Goal: Communication & Community: Answer question/provide support

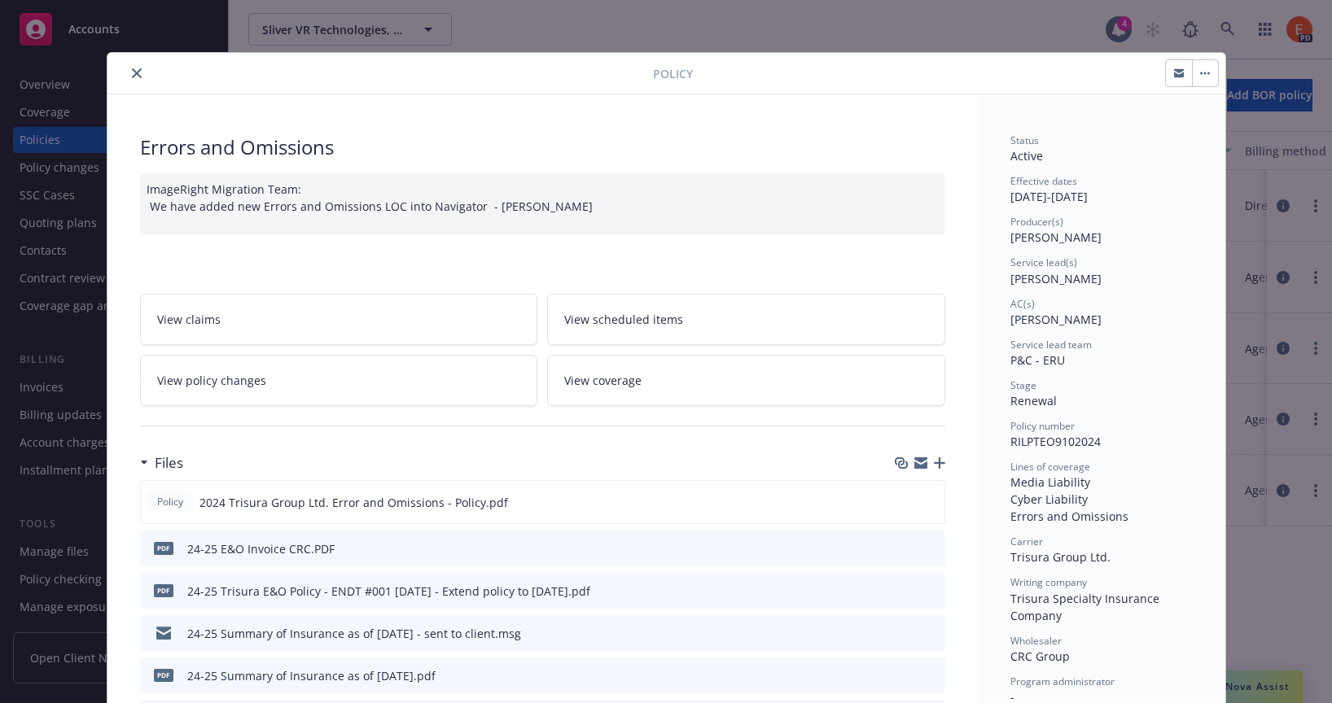
click at [133, 73] on icon "close" at bounding box center [137, 73] width 10 height 10
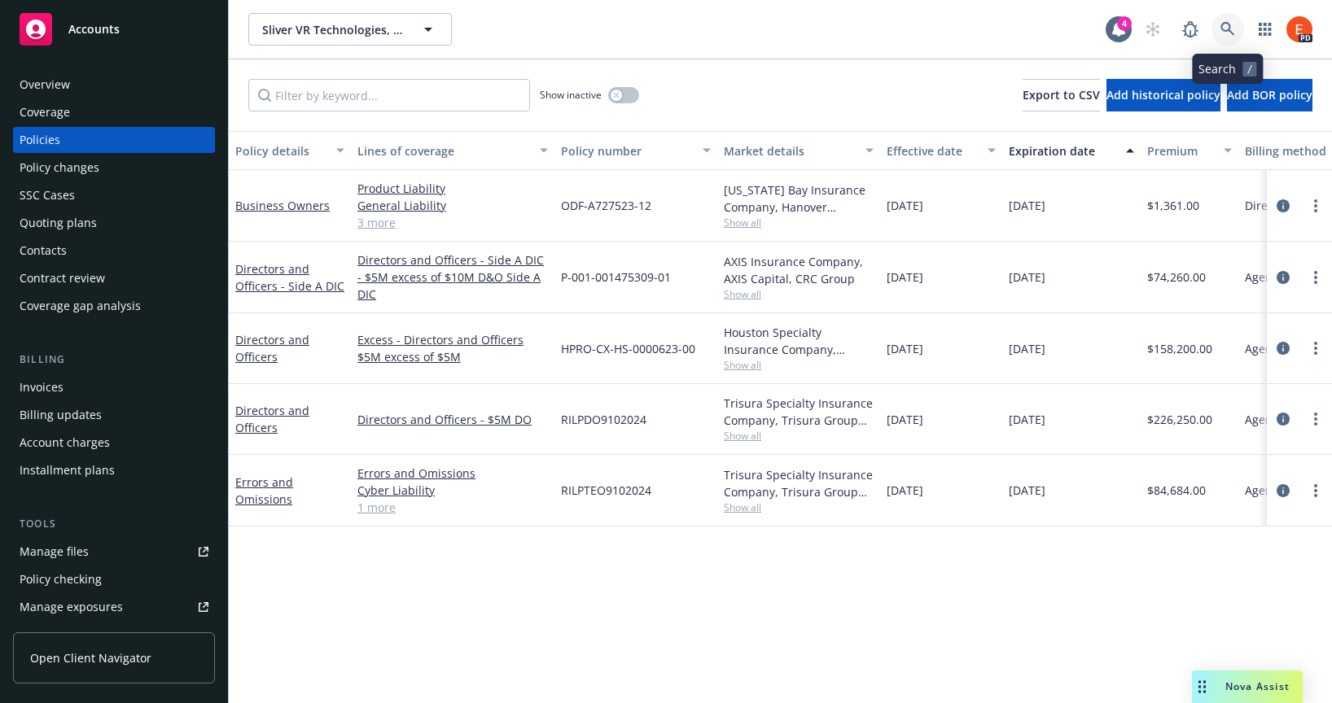
click at [1229, 25] on icon at bounding box center [1227, 29] width 15 height 15
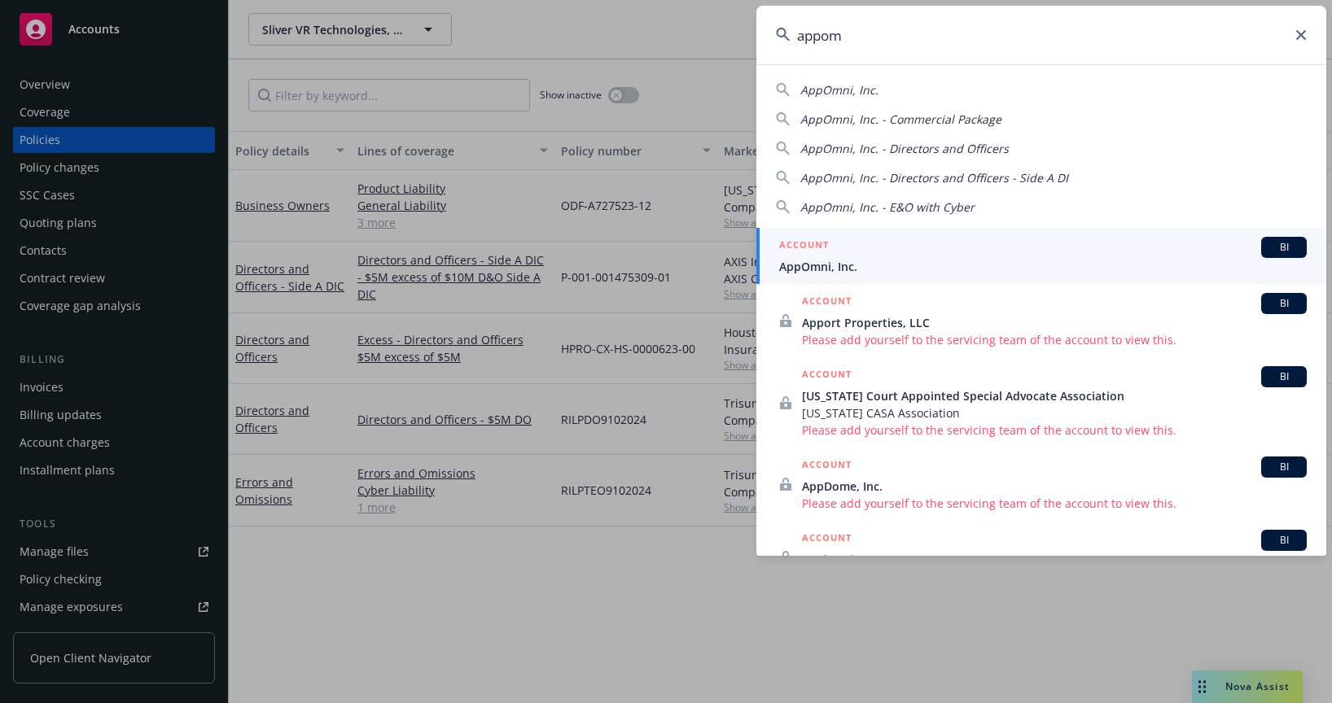
type input "appom"
click at [857, 256] on div "ACCOUNT BI" at bounding box center [1043, 247] width 528 height 21
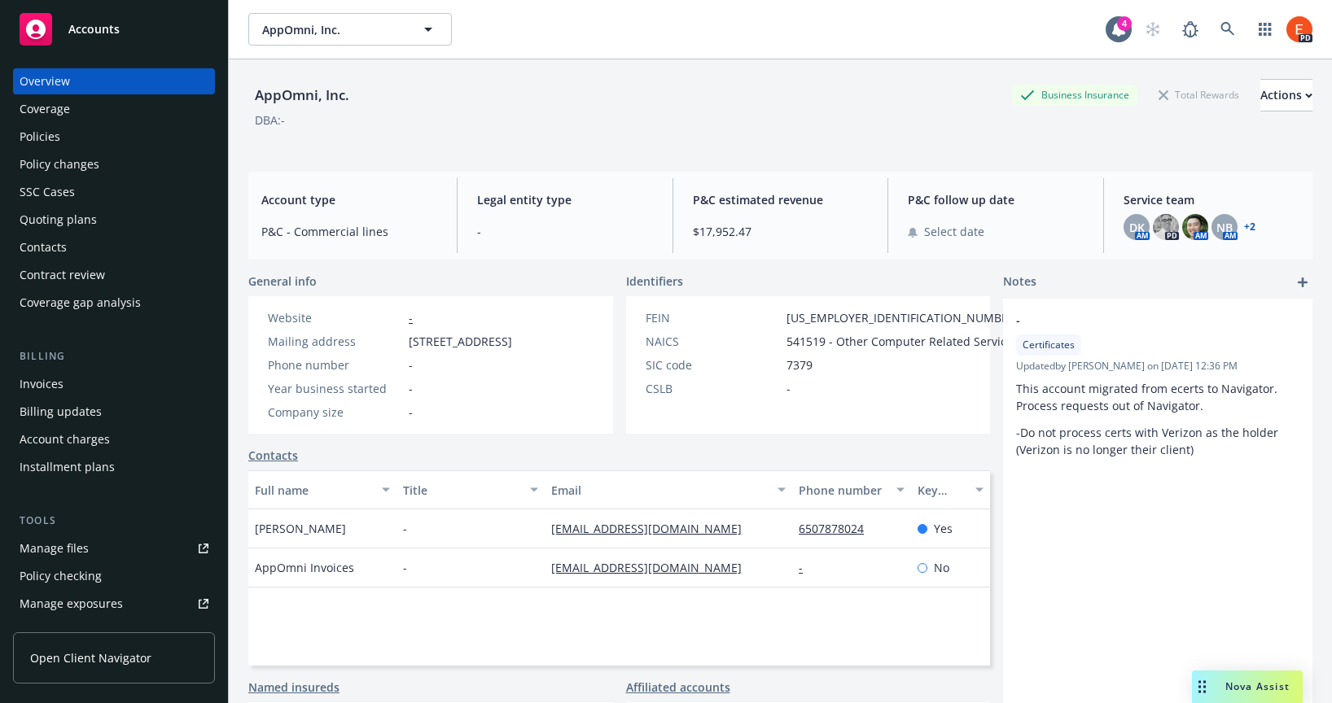
scroll to position [7, 0]
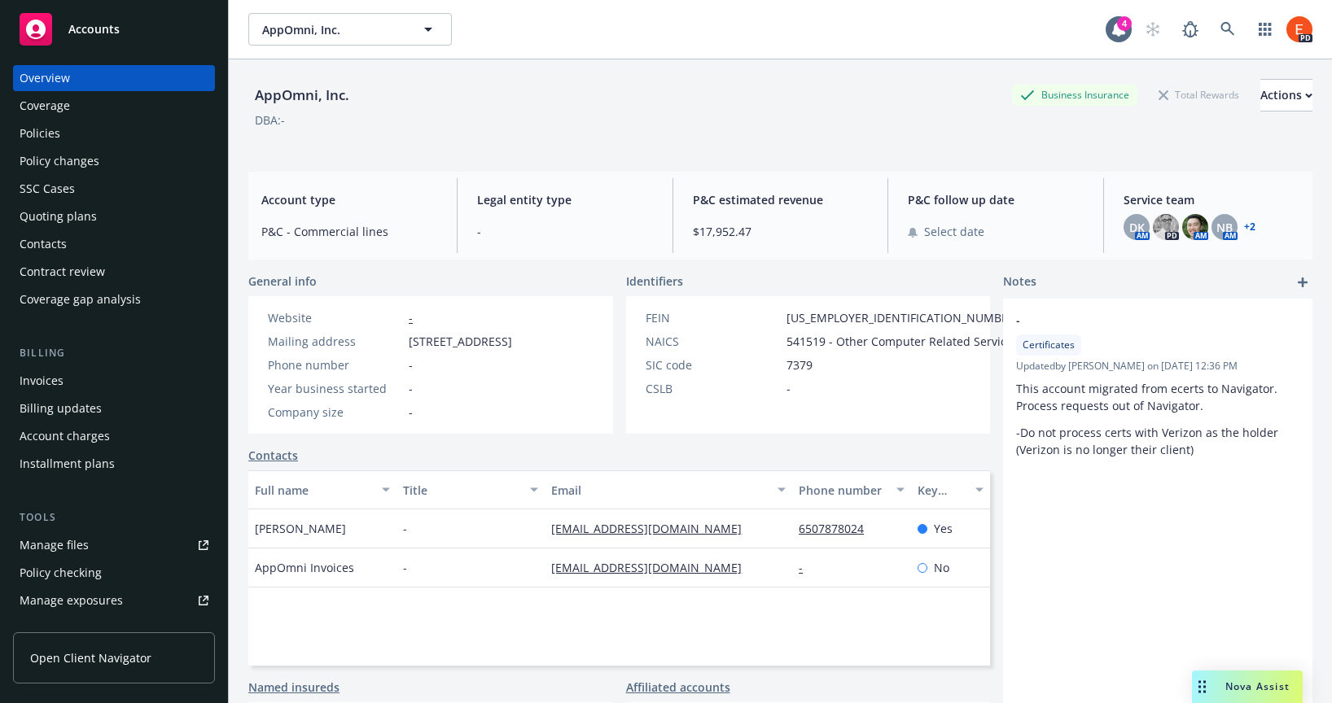
click at [72, 547] on div "Manage files" at bounding box center [54, 545] width 69 height 26
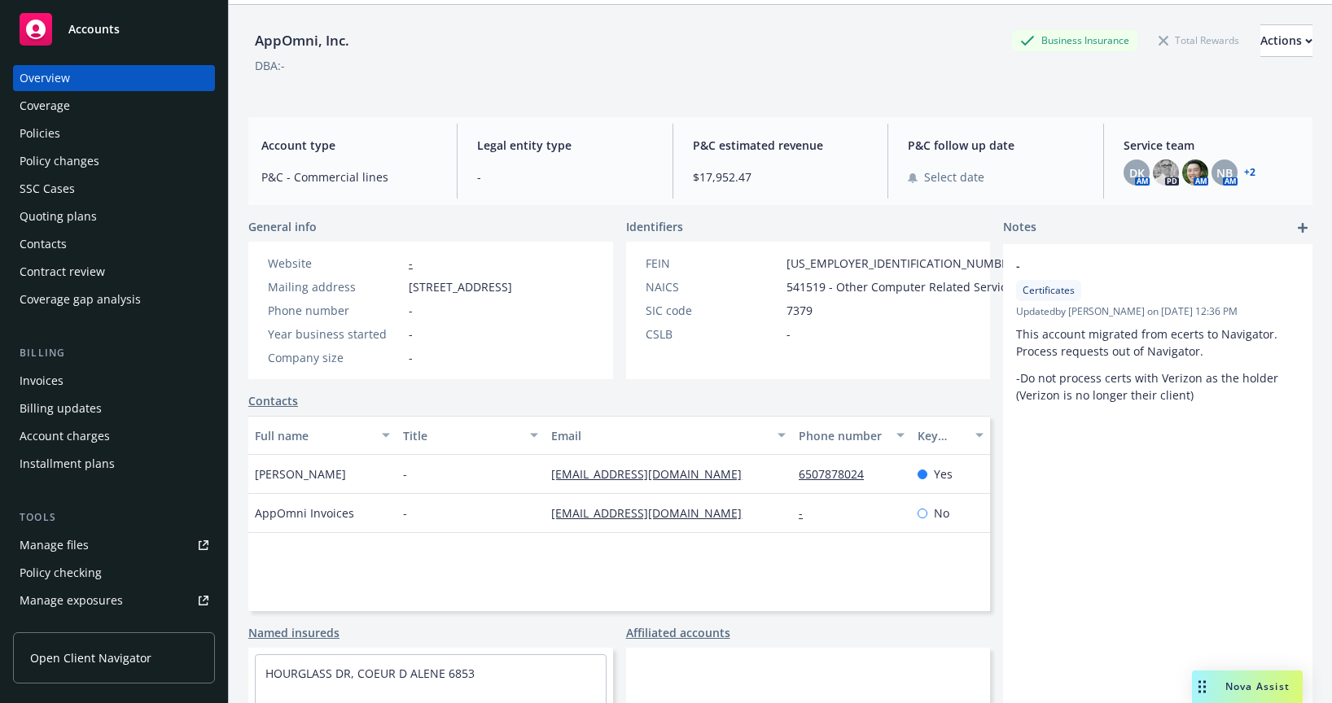
scroll to position [57, 0]
click at [33, 245] on div "Contacts" at bounding box center [43, 244] width 47 height 26
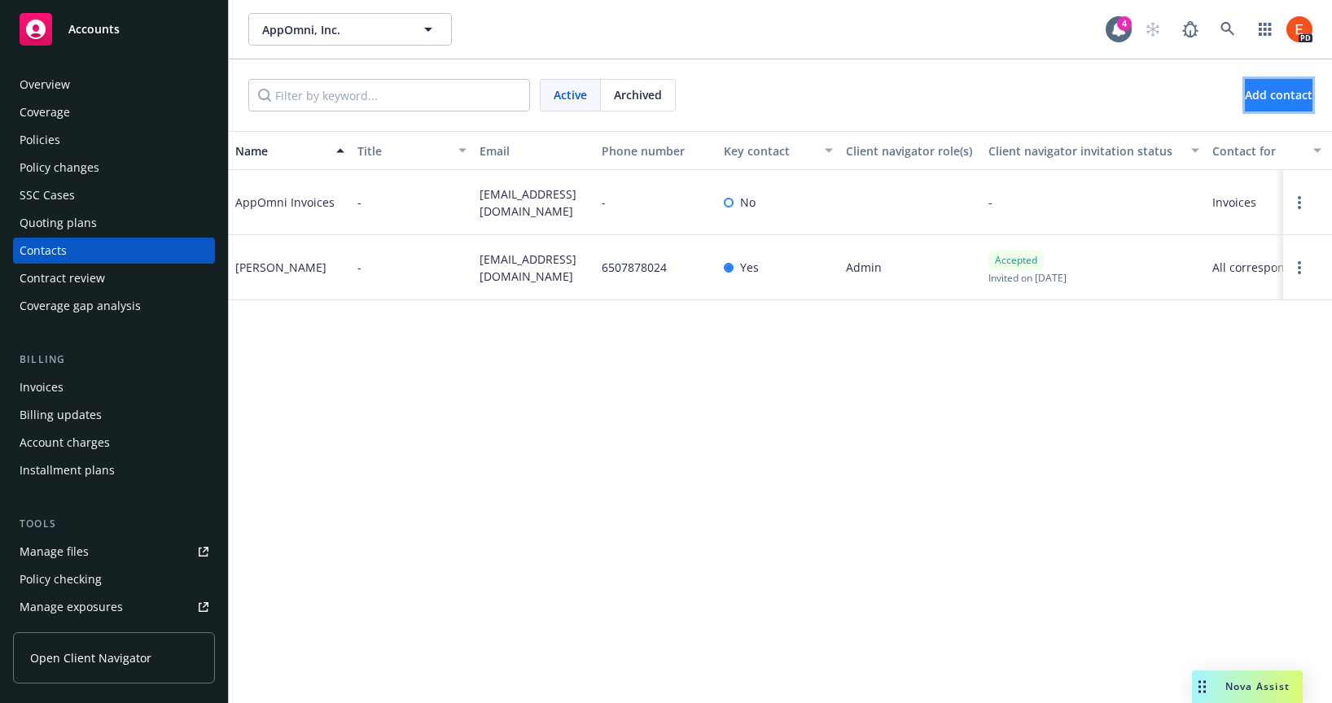
click at [1259, 89] on span "Add contact" at bounding box center [1279, 94] width 68 height 15
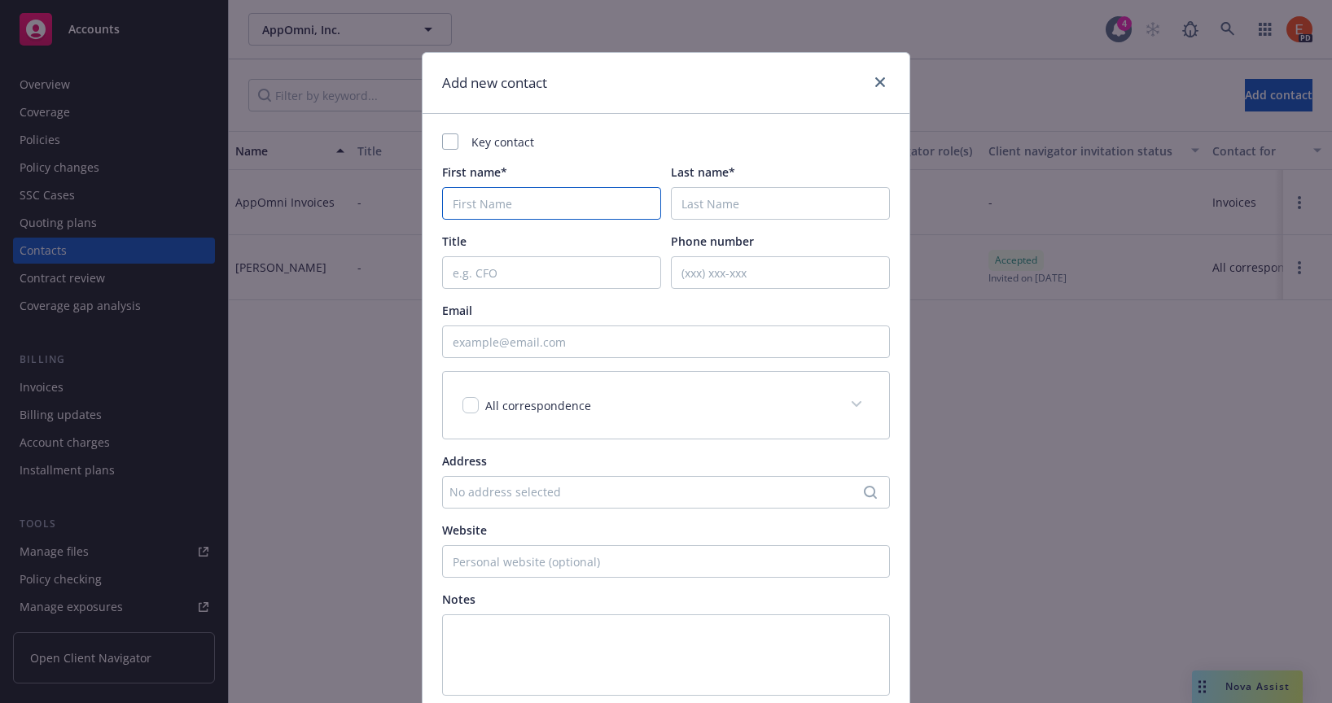
click at [541, 205] on input "First name*" at bounding box center [551, 203] width 219 height 33
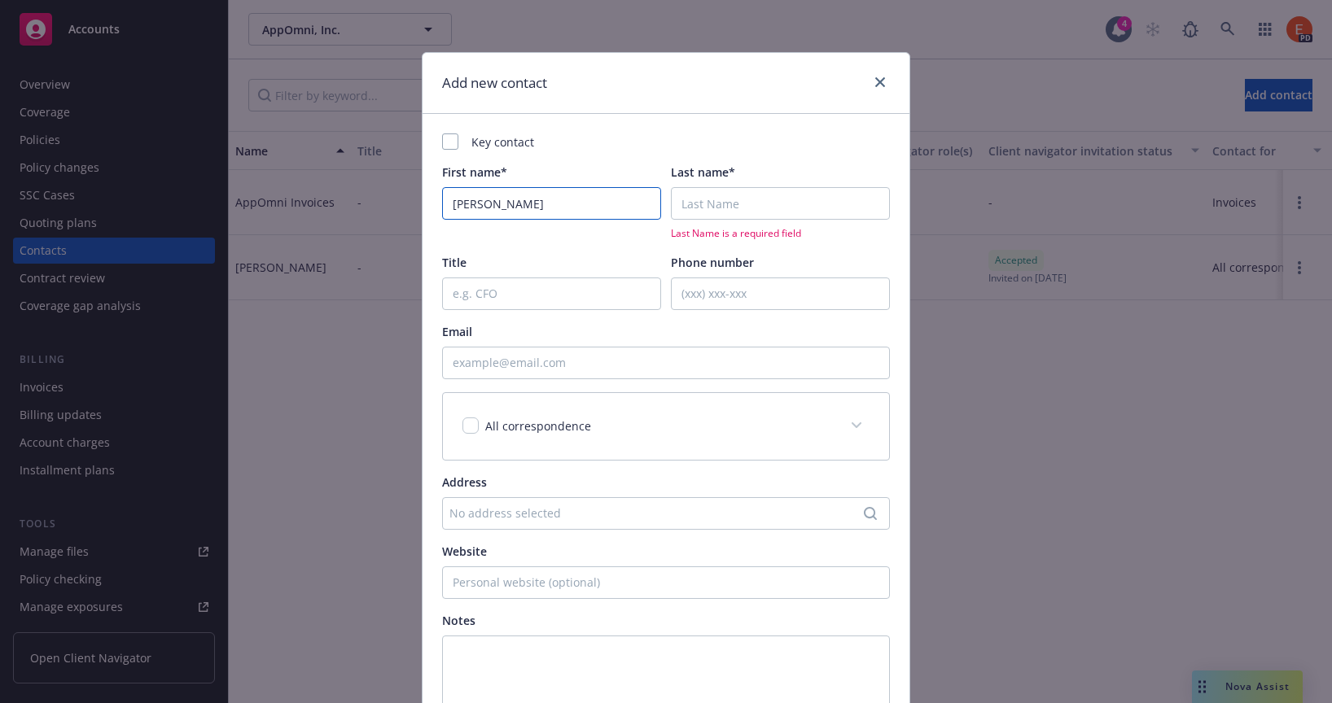
type input "[PERSON_NAME]"
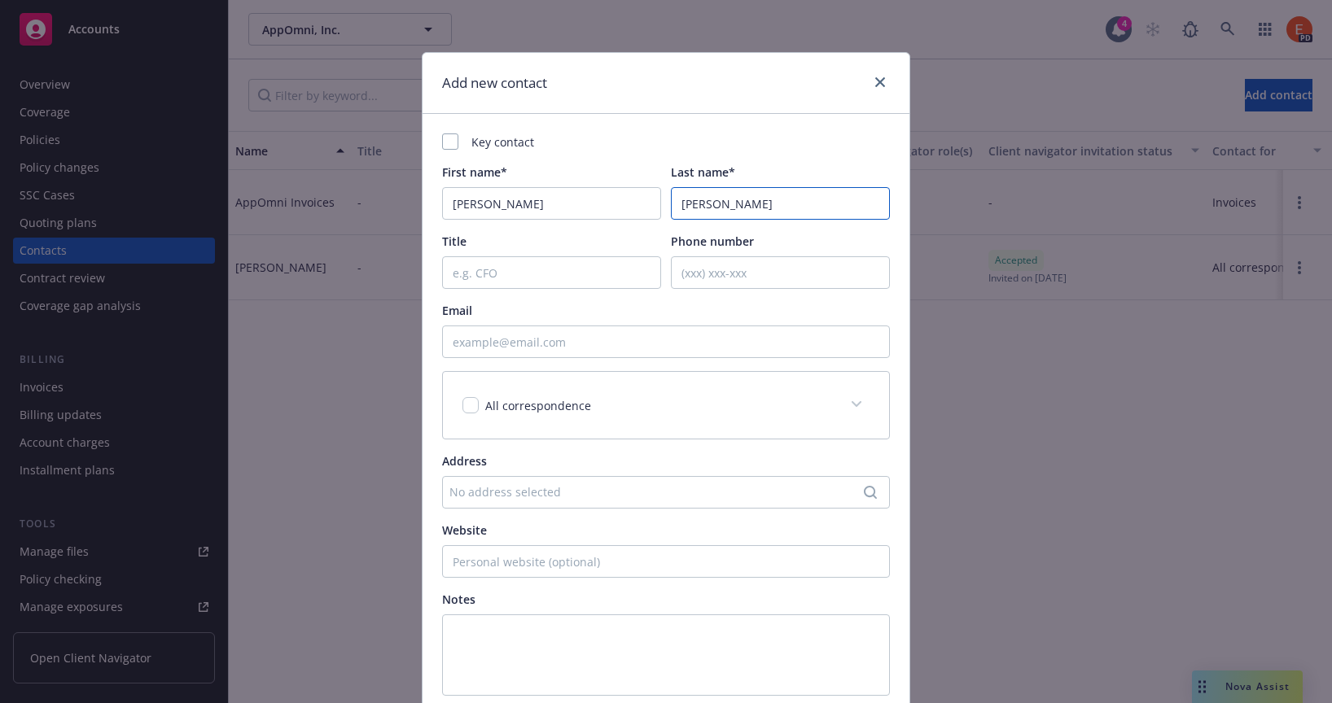
type input "[PERSON_NAME]"
click at [495, 349] on input "Email" at bounding box center [666, 342] width 448 height 33
paste input "[EMAIL_ADDRESS][DOMAIN_NAME]"
type input "[EMAIL_ADDRESS][DOMAIN_NAME]"
click at [465, 403] on input "checkbox" at bounding box center [470, 405] width 16 height 16
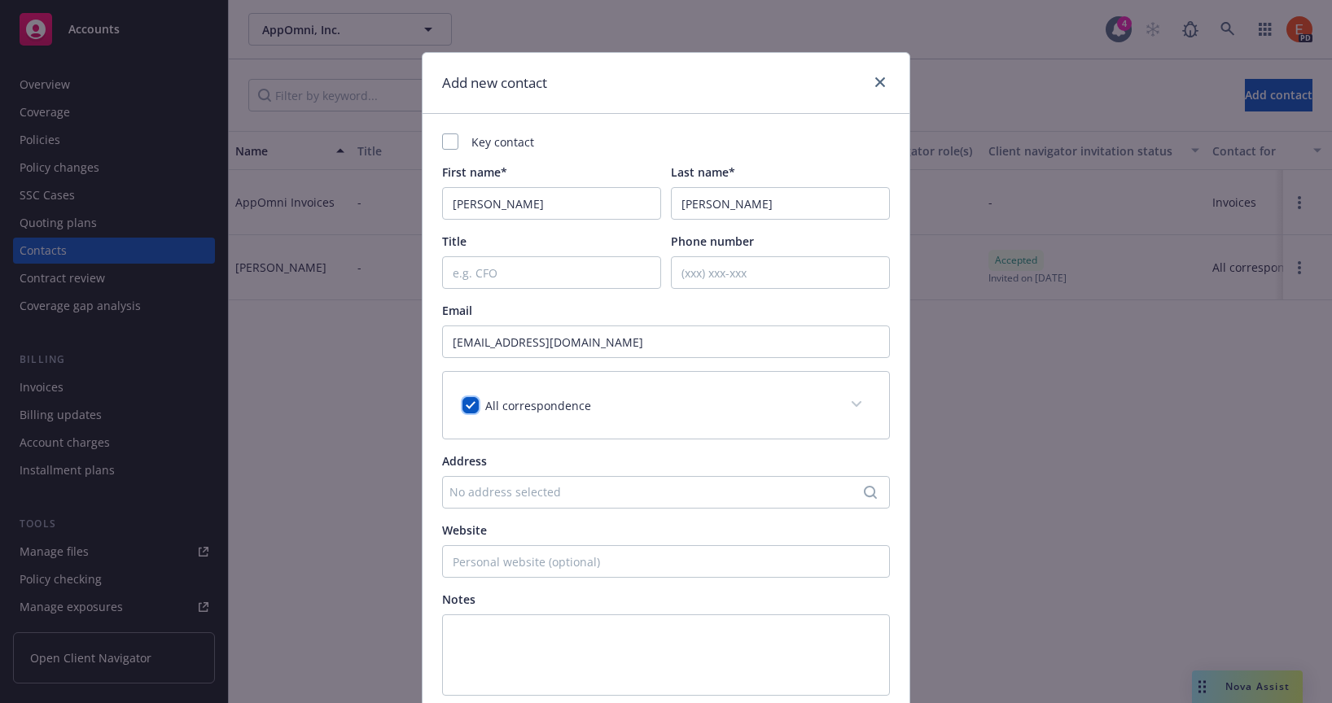
checkbox input "true"
click at [442, 144] on div at bounding box center [450, 142] width 16 height 16
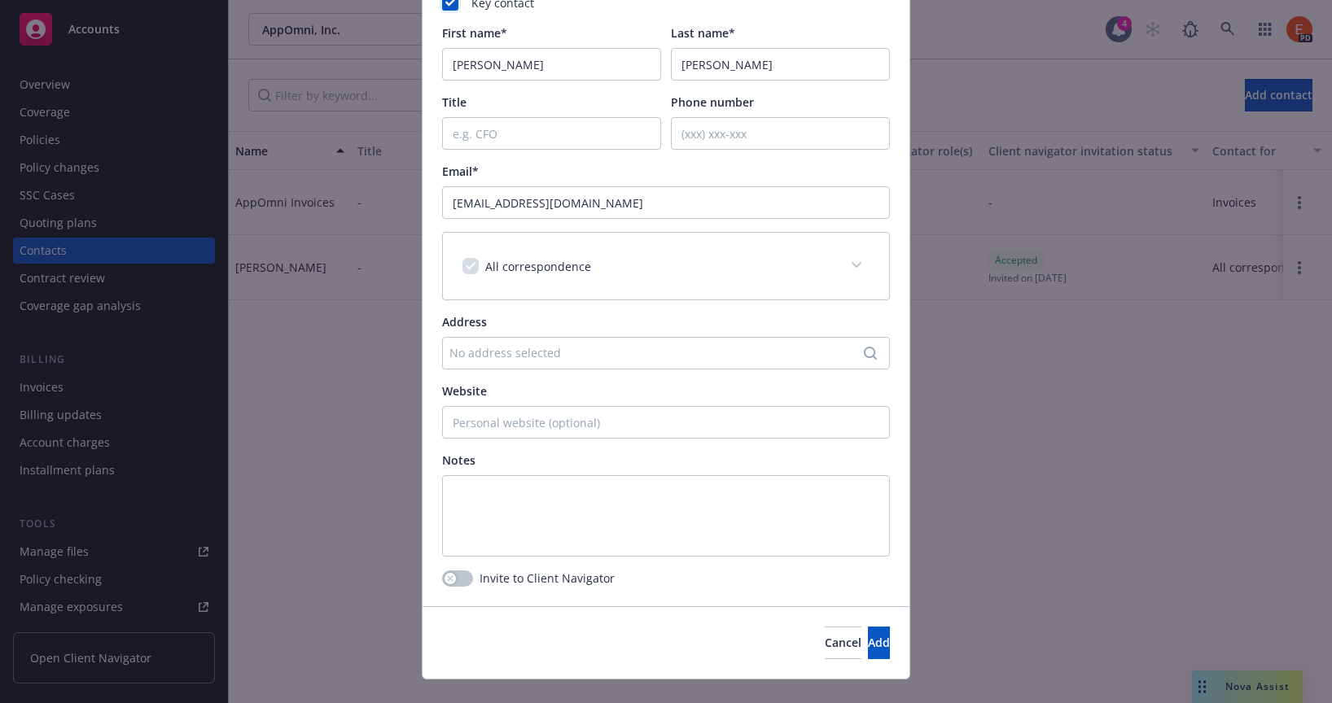
scroll to position [168, 0]
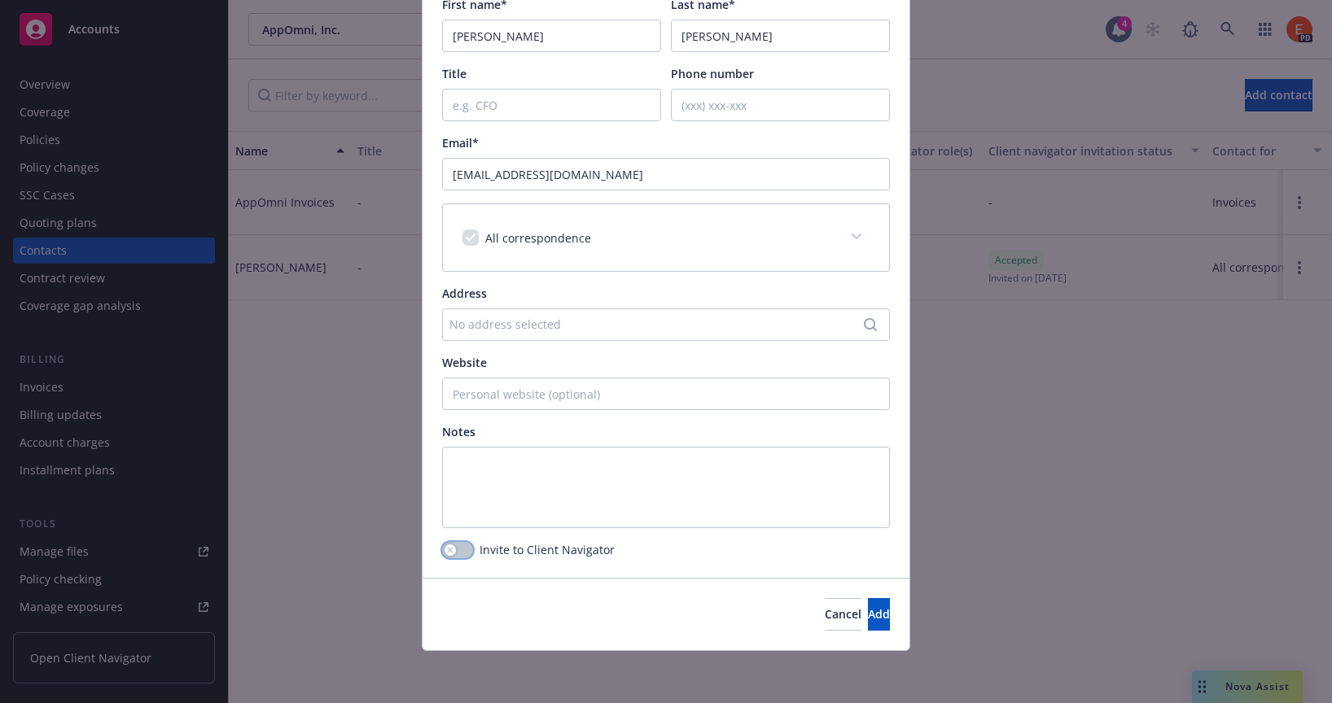
click at [449, 550] on button "button" at bounding box center [457, 550] width 31 height 16
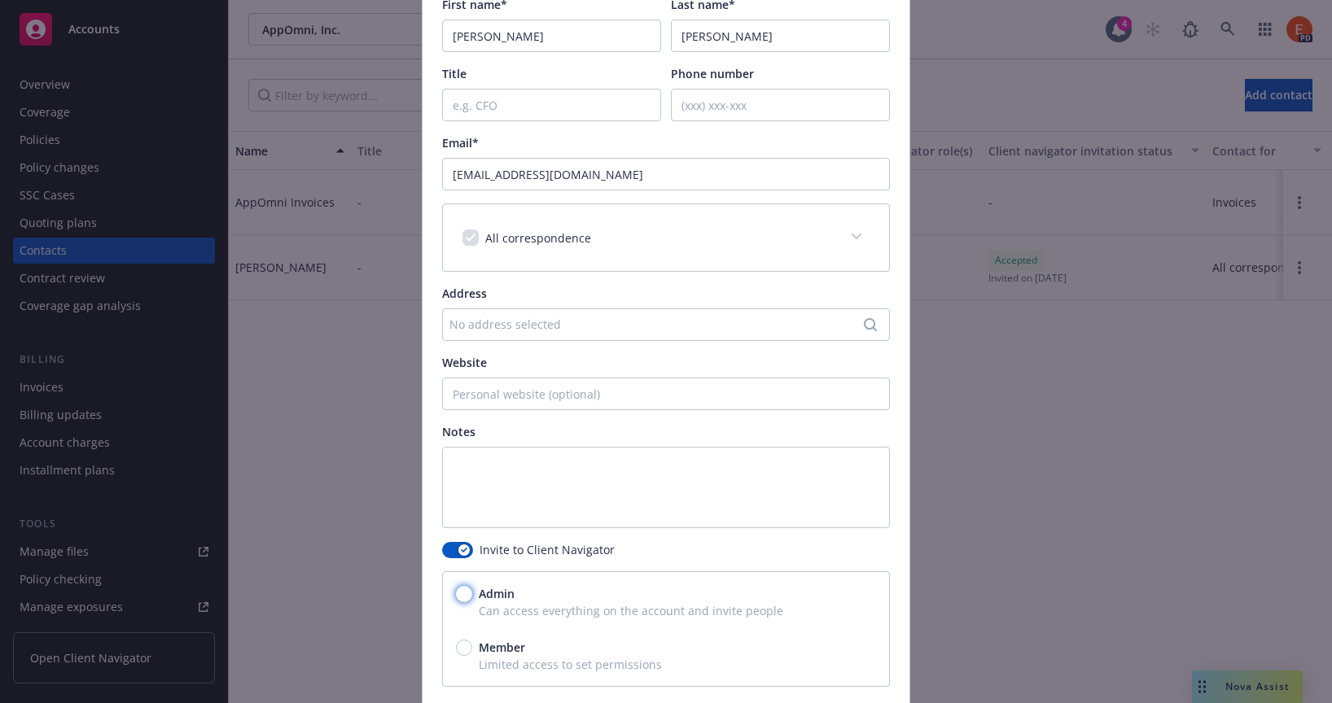
click at [457, 594] on input "Admin" at bounding box center [464, 594] width 16 height 16
radio input "true"
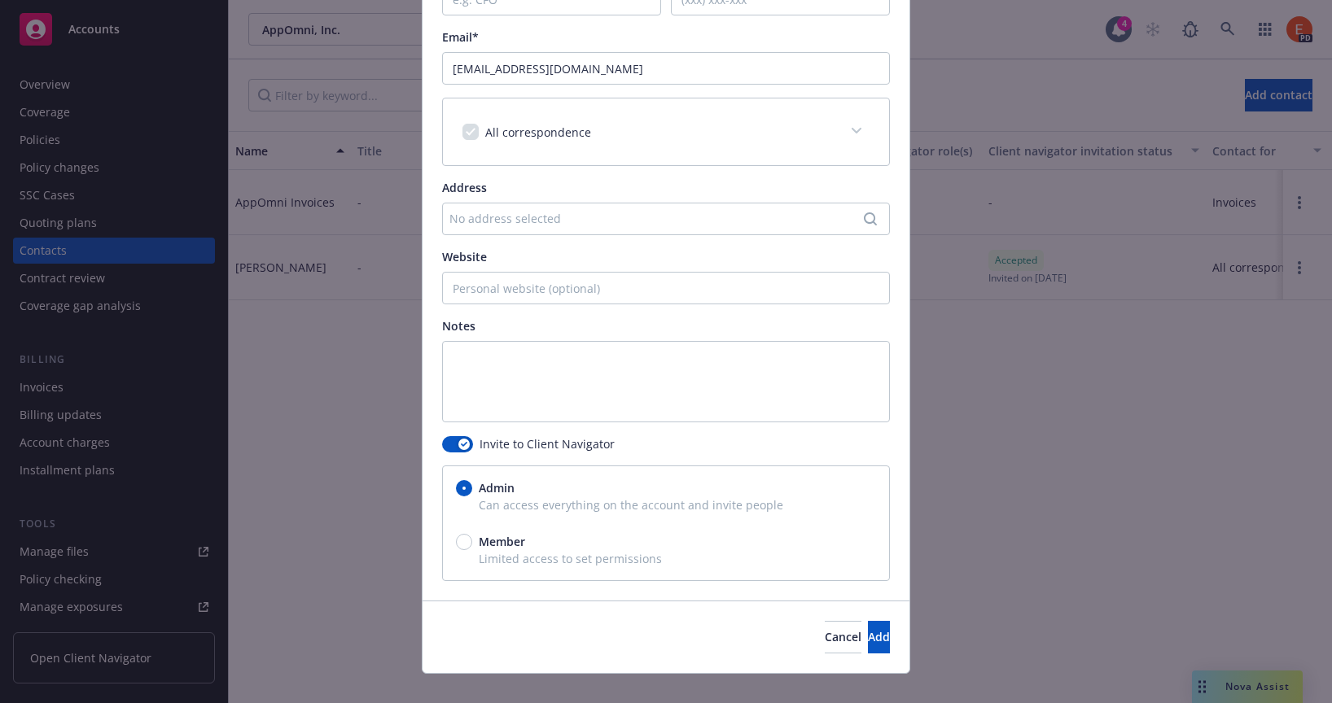
scroll to position [296, 0]
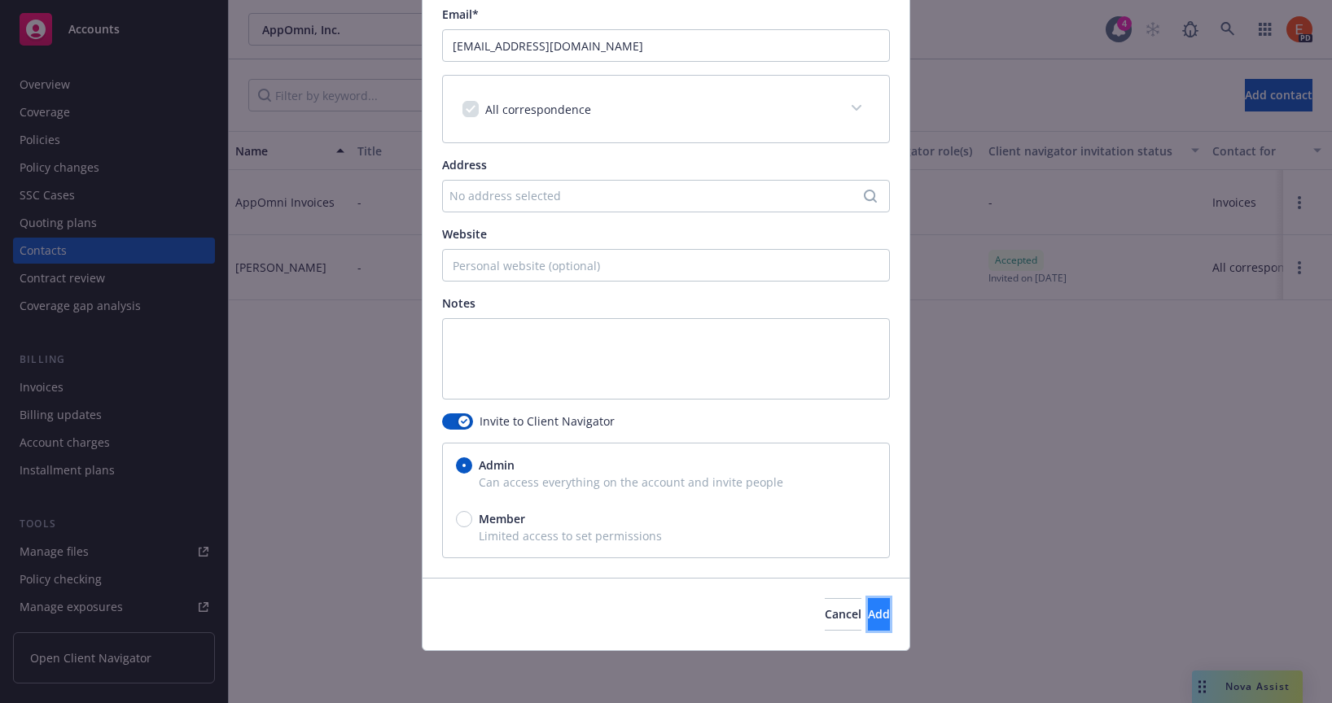
click at [868, 617] on span "Add" at bounding box center [879, 614] width 22 height 15
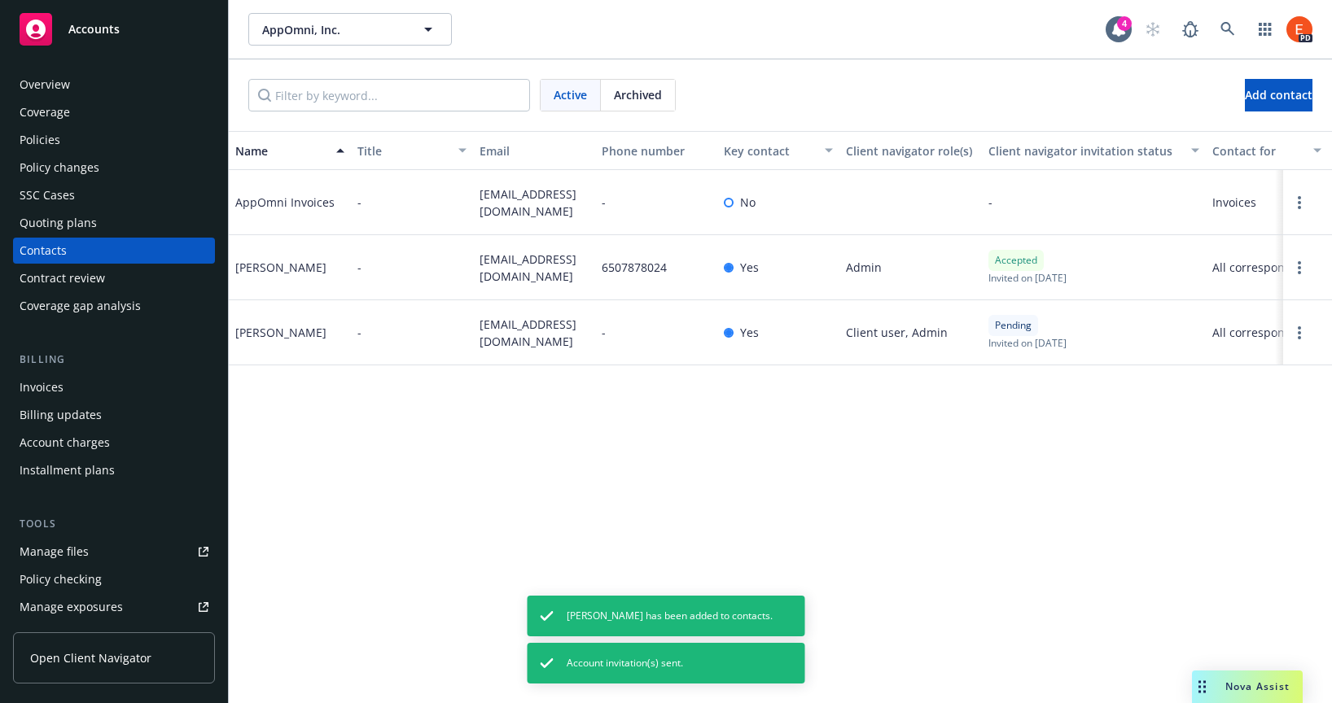
click at [42, 83] on div "Overview" at bounding box center [45, 85] width 50 height 26
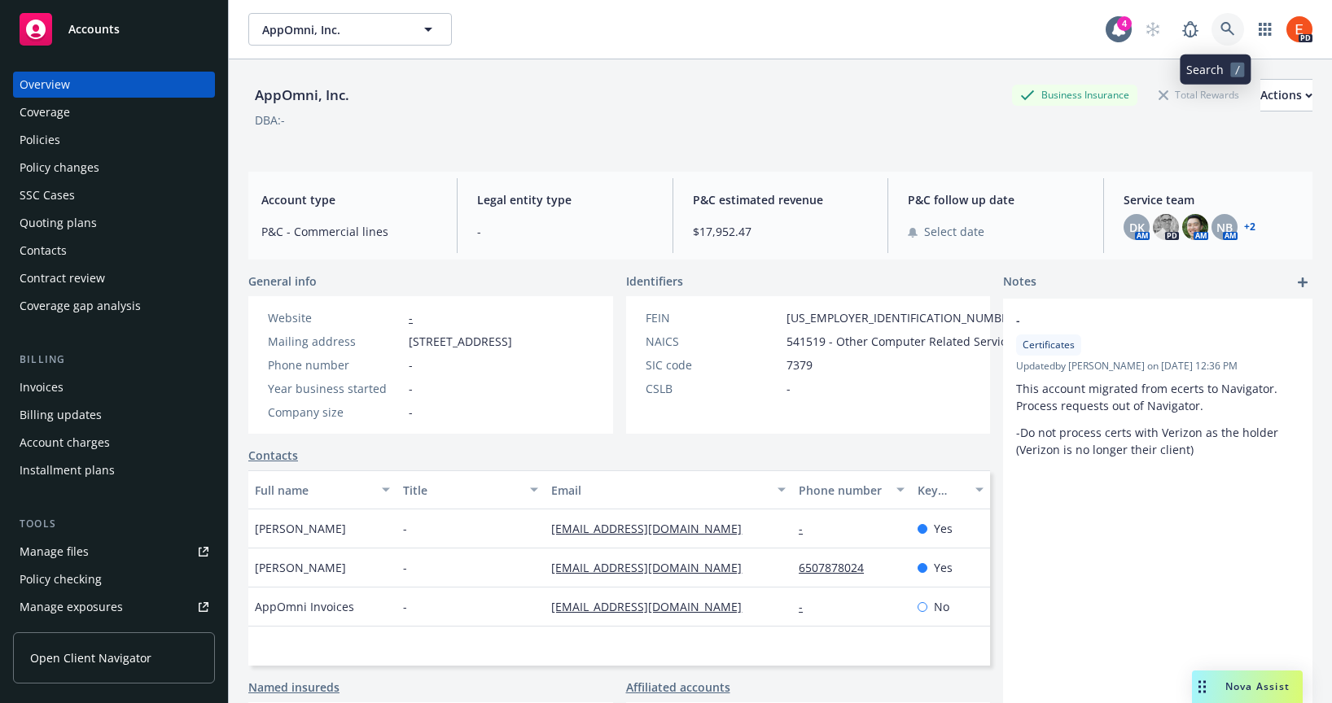
click at [1211, 28] on link at bounding box center [1227, 29] width 33 height 33
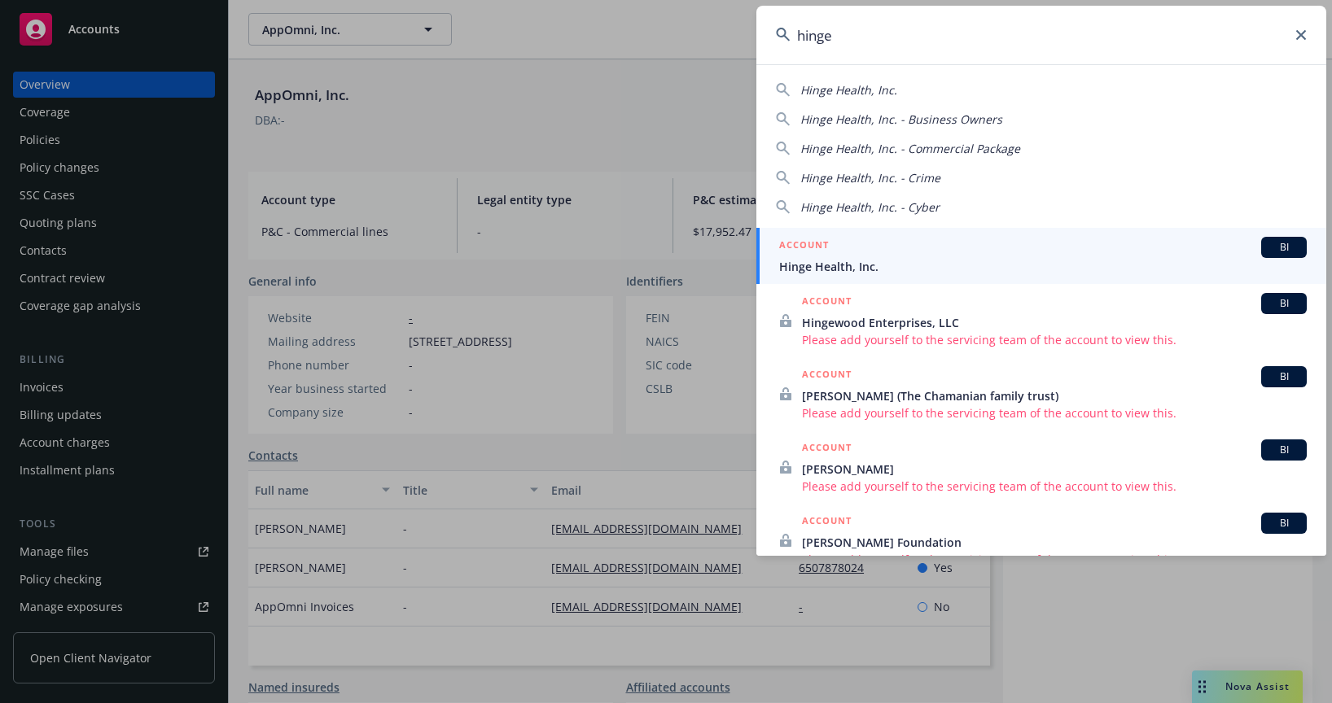
type input "hinge"
click at [810, 252] on h5 "ACCOUNT" at bounding box center [804, 247] width 50 height 20
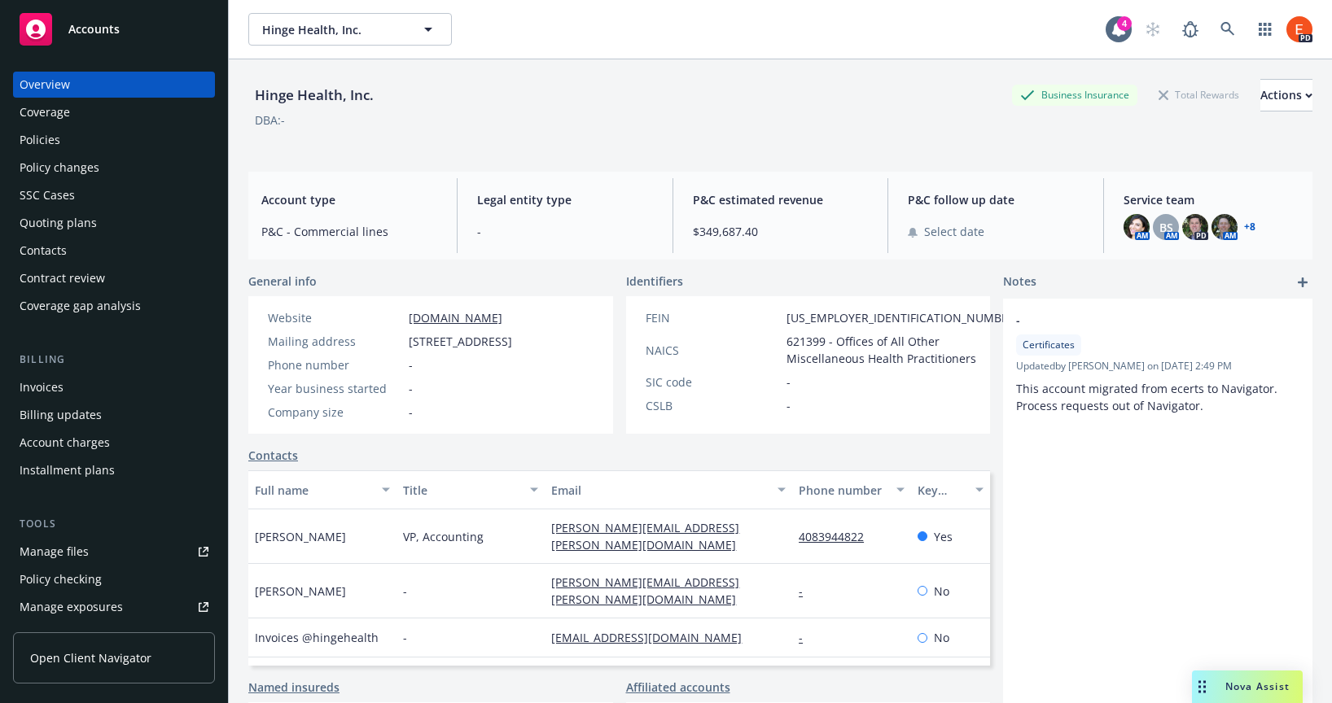
click at [1235, 690] on span "Nova Assist" at bounding box center [1257, 687] width 64 height 14
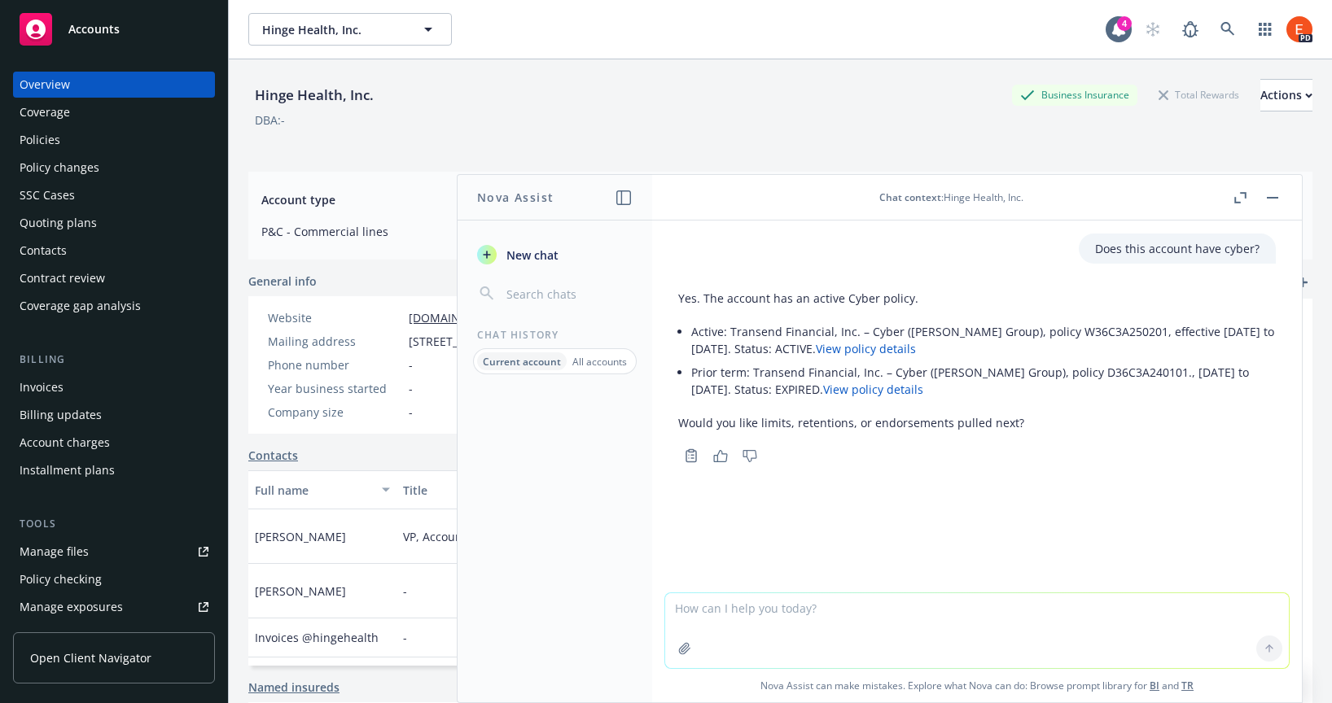
click at [678, 650] on icon "button" at bounding box center [684, 648] width 13 height 13
click at [679, 649] on icon "button" at bounding box center [684, 648] width 11 height 11
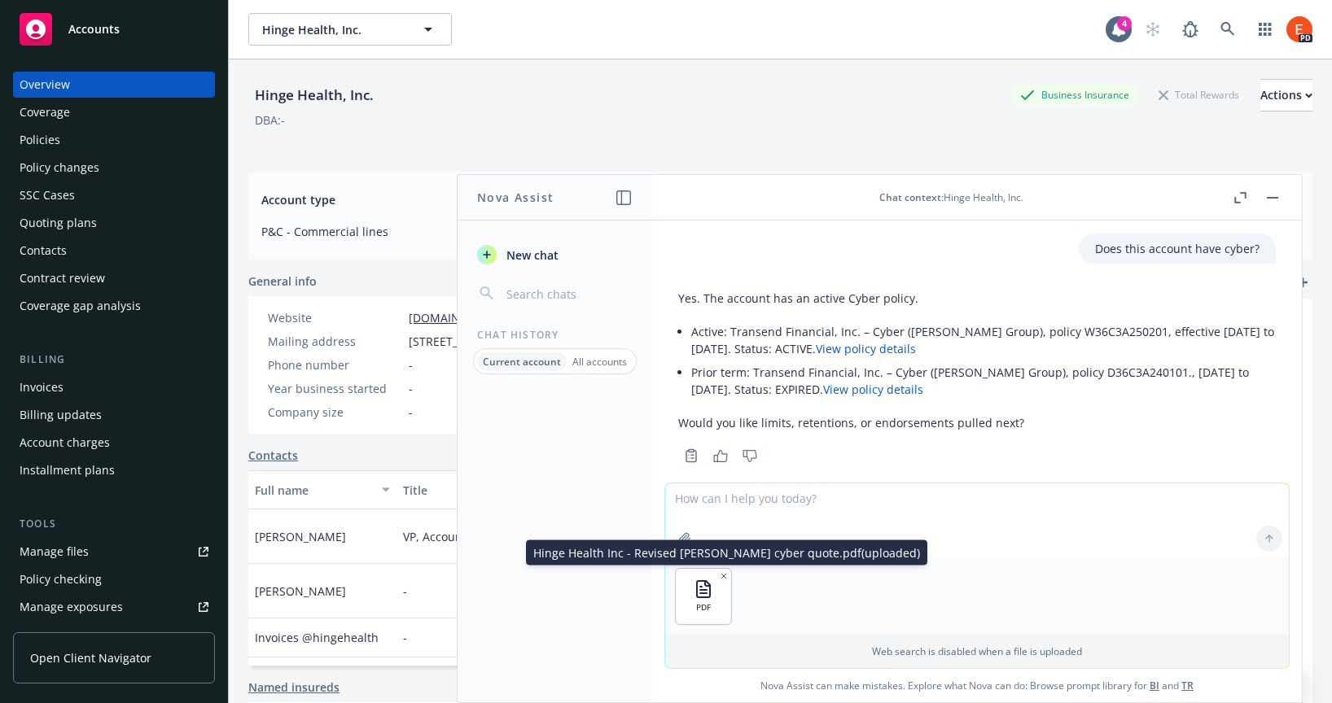
click at [720, 574] on icon "button" at bounding box center [724, 576] width 8 height 8
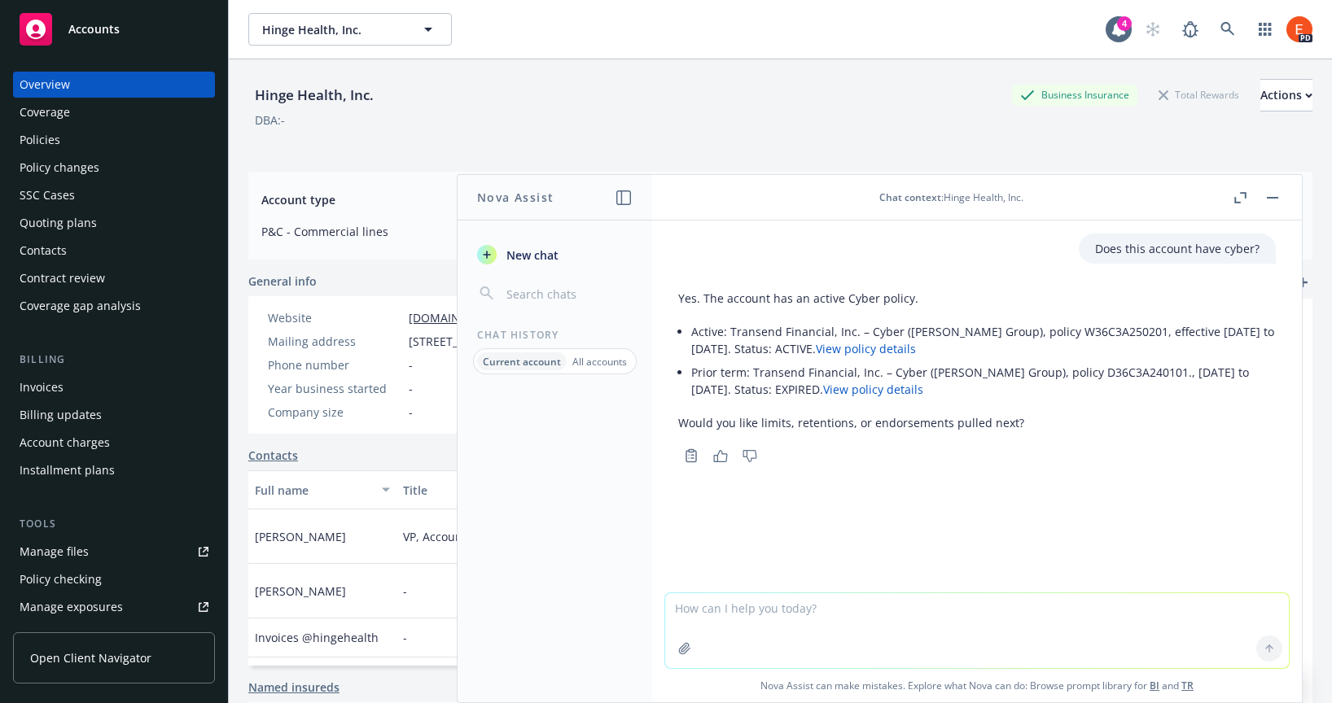
click at [506, 263] on button "New chat" at bounding box center [555, 254] width 169 height 29
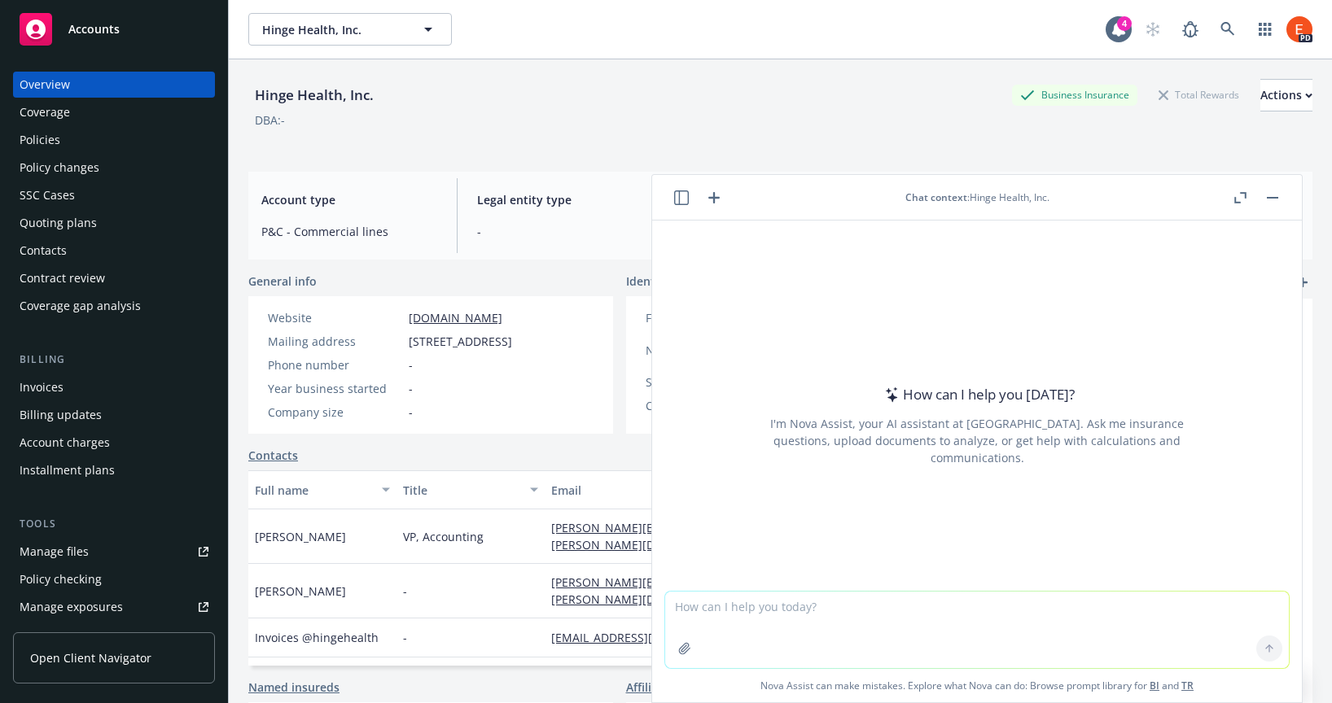
click at [681, 648] on icon "button" at bounding box center [684, 648] width 13 height 13
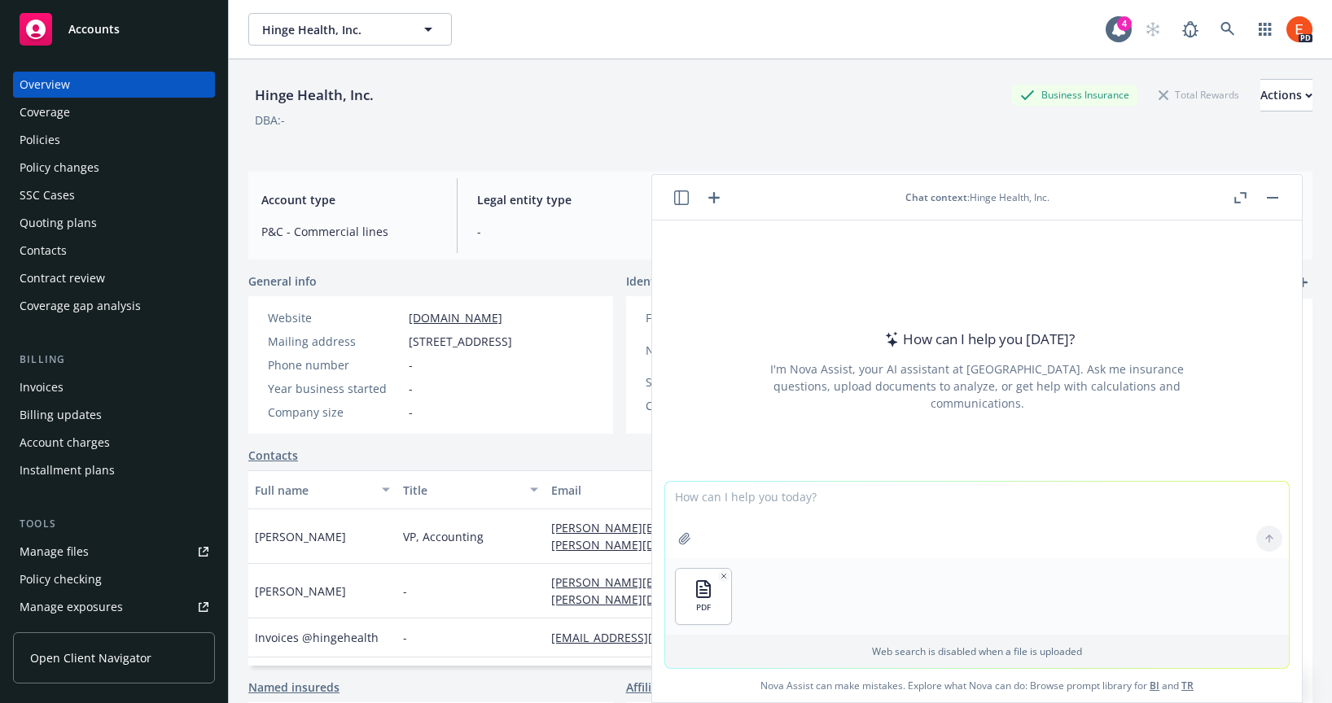
click at [770, 502] on textarea at bounding box center [977, 520] width 624 height 77
drag, startPoint x: 933, startPoint y: 493, endPoint x: 643, endPoint y: 498, distance: 289.9
click at [643, 498] on body "Accounts Overview Coverage Policies Policy changes SSC Cases Quoting plans Cont…" at bounding box center [666, 351] width 1332 height 703
click at [709, 515] on textarea "The attached quote includes the following coverage items:" at bounding box center [977, 520] width 624 height 77
paste textarea "450K notified individuals down from 1M 12 hour waiting period up from 8 250 not…"
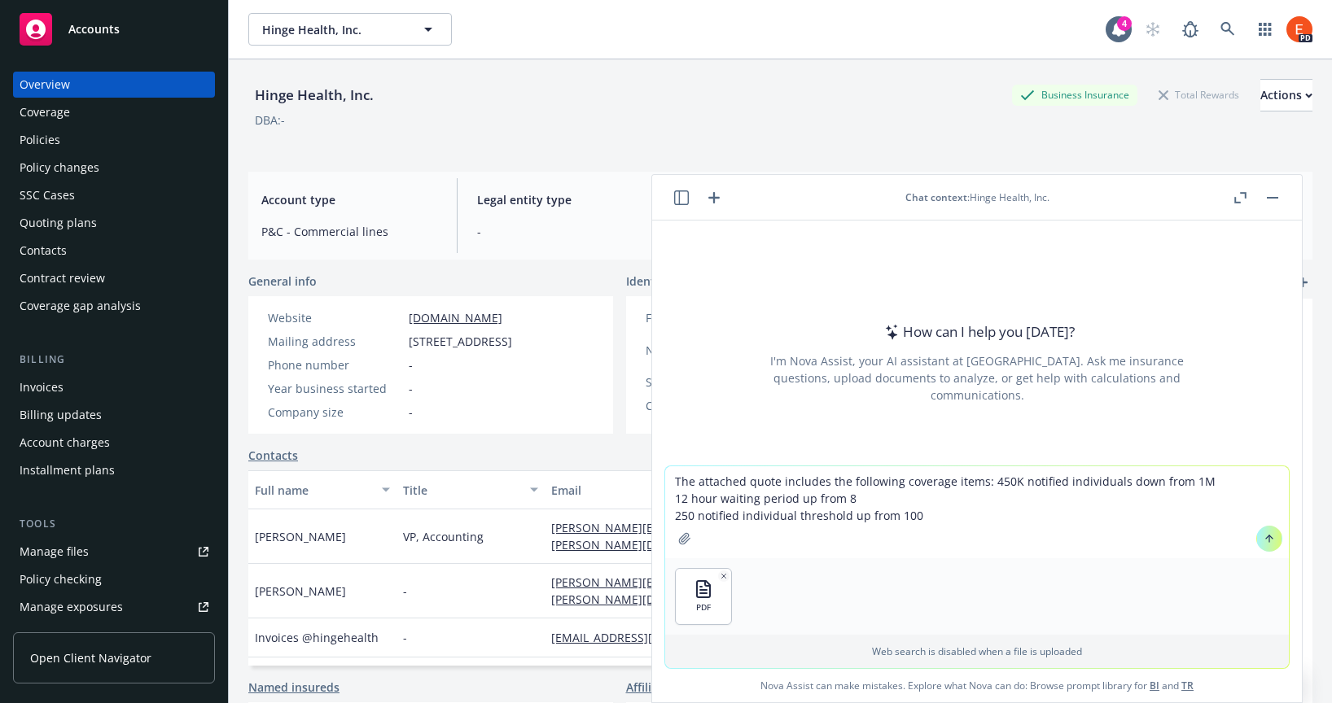
drag, startPoint x: 1114, startPoint y: 482, endPoint x: 1193, endPoint y: 484, distance: 79.0
click at [1193, 484] on textarea "The attached quote includes the following coverage items: 450K notified individ…" at bounding box center [977, 513] width 624 height 92
drag, startPoint x: 670, startPoint y: 516, endPoint x: 672, endPoint y: 501, distance: 15.7
click at [672, 501] on textarea "The attached quote includes the following coverage items: 450K notified individ…" at bounding box center [977, 513] width 624 height 92
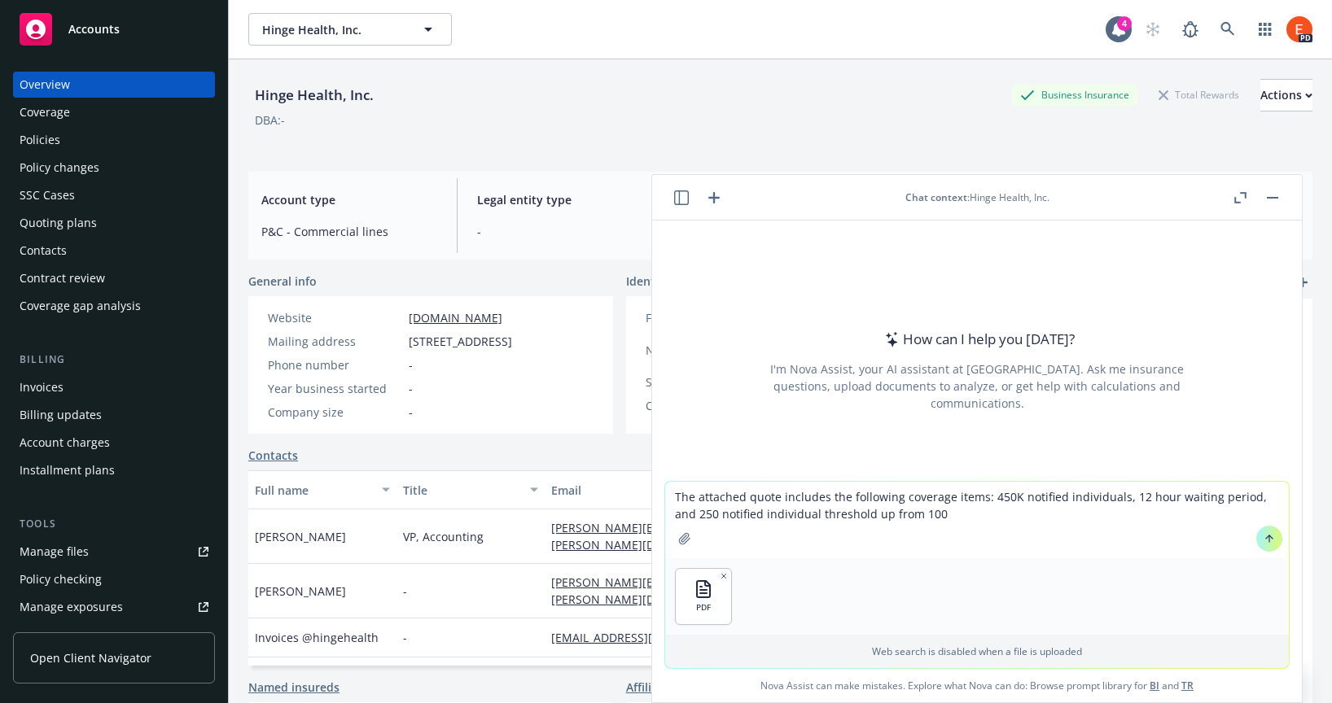
drag, startPoint x: 938, startPoint y: 515, endPoint x: 843, endPoint y: 511, distance: 94.5
click at [843, 511] on textarea "The attached quote includes the following coverage items: 450K notified individ…" at bounding box center [977, 520] width 624 height 77
click at [891, 515] on textarea "The attached quote includes the following coverage items: 450K notified individ…" at bounding box center [977, 520] width 624 height 77
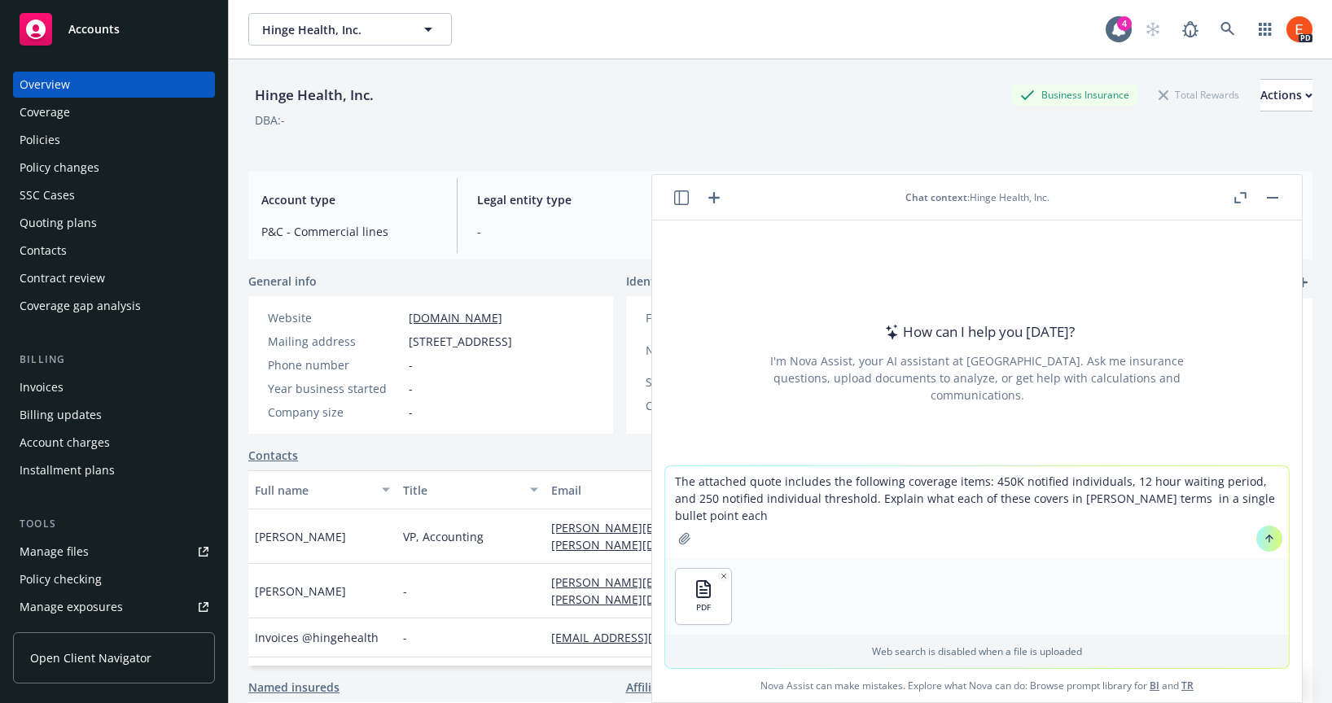
click at [1124, 497] on textarea "The attached quote includes the following coverage items: 450K notified individ…" at bounding box center [977, 513] width 624 height 92
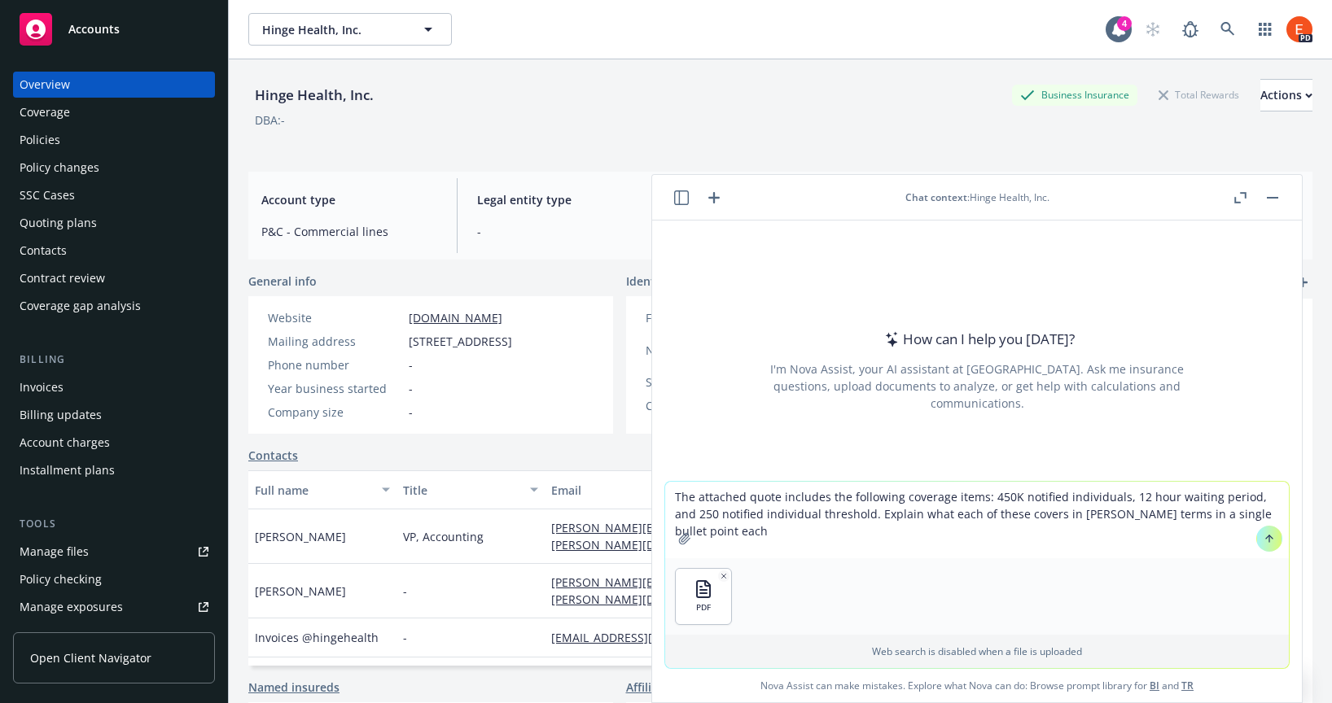
type textarea "The attached quote includes the following coverage items: 450K notified individ…"
click at [1264, 538] on icon at bounding box center [1269, 538] width 11 height 11
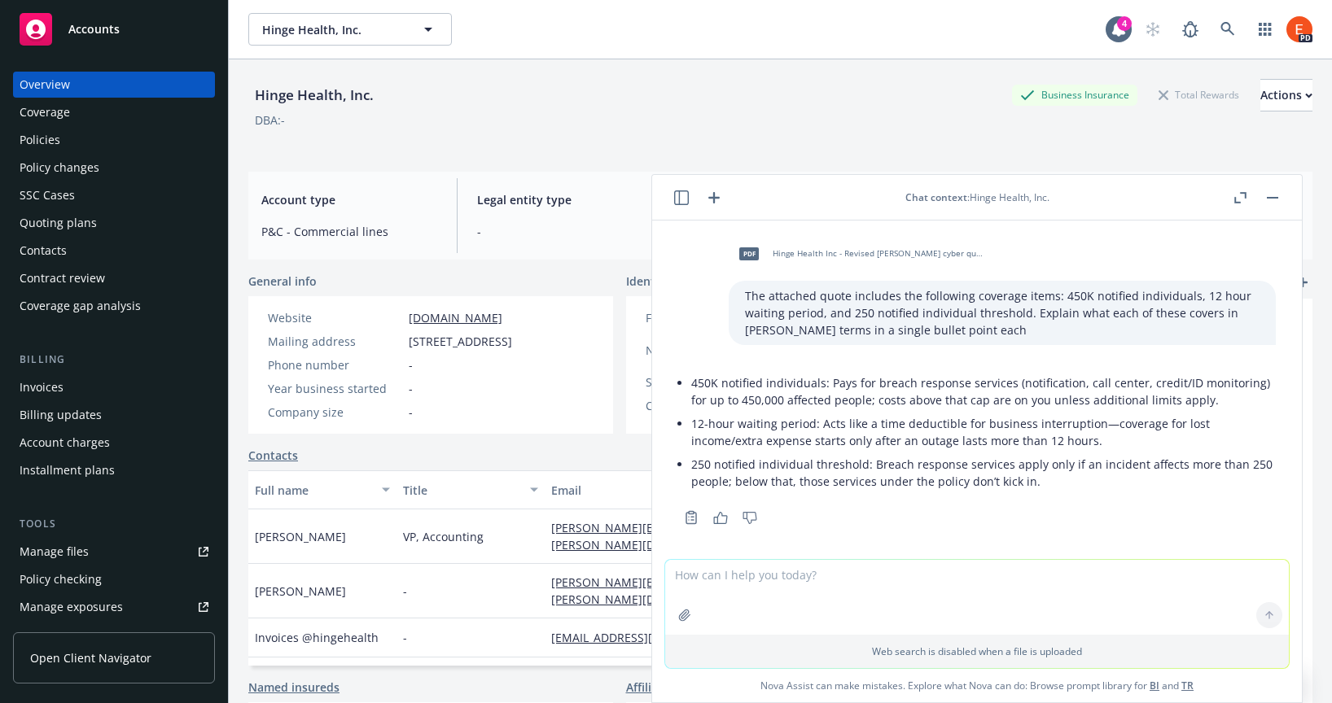
scroll to position [9, 0]
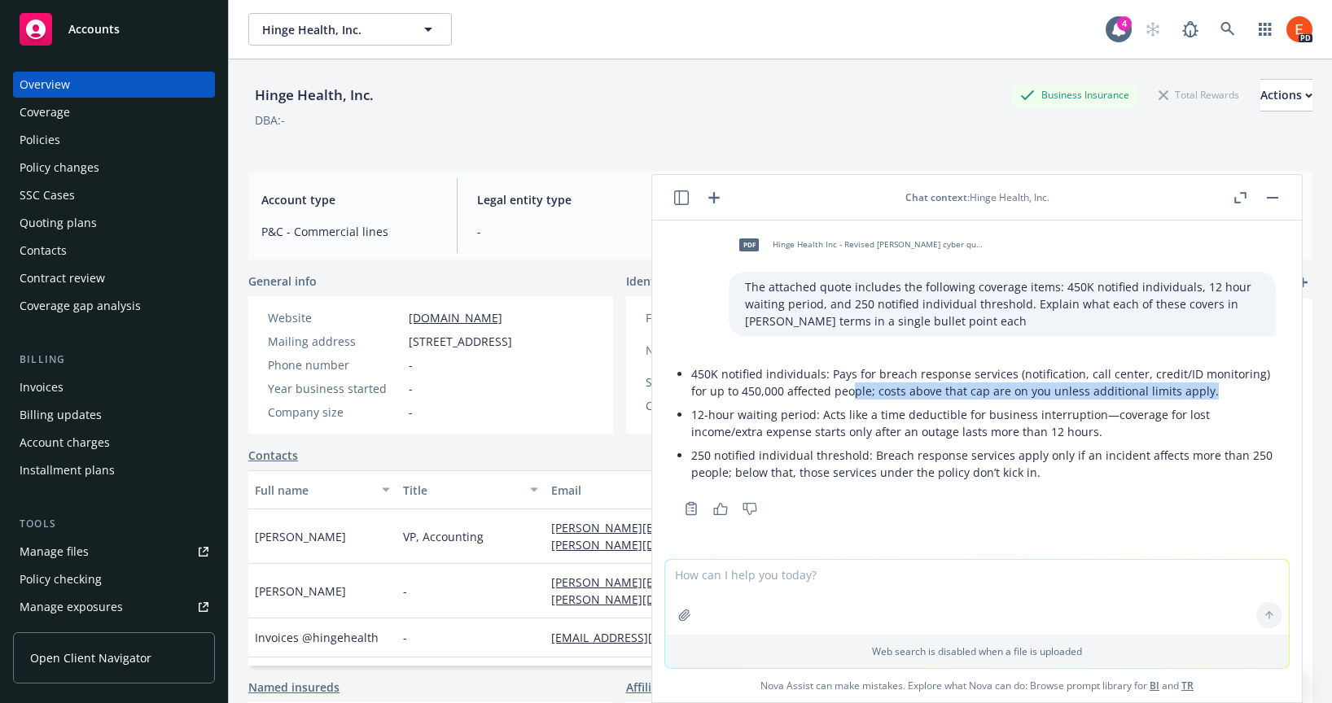
drag, startPoint x: 1206, startPoint y: 390, endPoint x: 850, endPoint y: 383, distance: 355.9
click at [850, 383] on li "450K notified individuals: Pays for breach response services (notification, cal…" at bounding box center [983, 382] width 585 height 41
click at [1060, 475] on li "250 notified individual threshold: Breach response services apply only if an in…" at bounding box center [983, 464] width 585 height 41
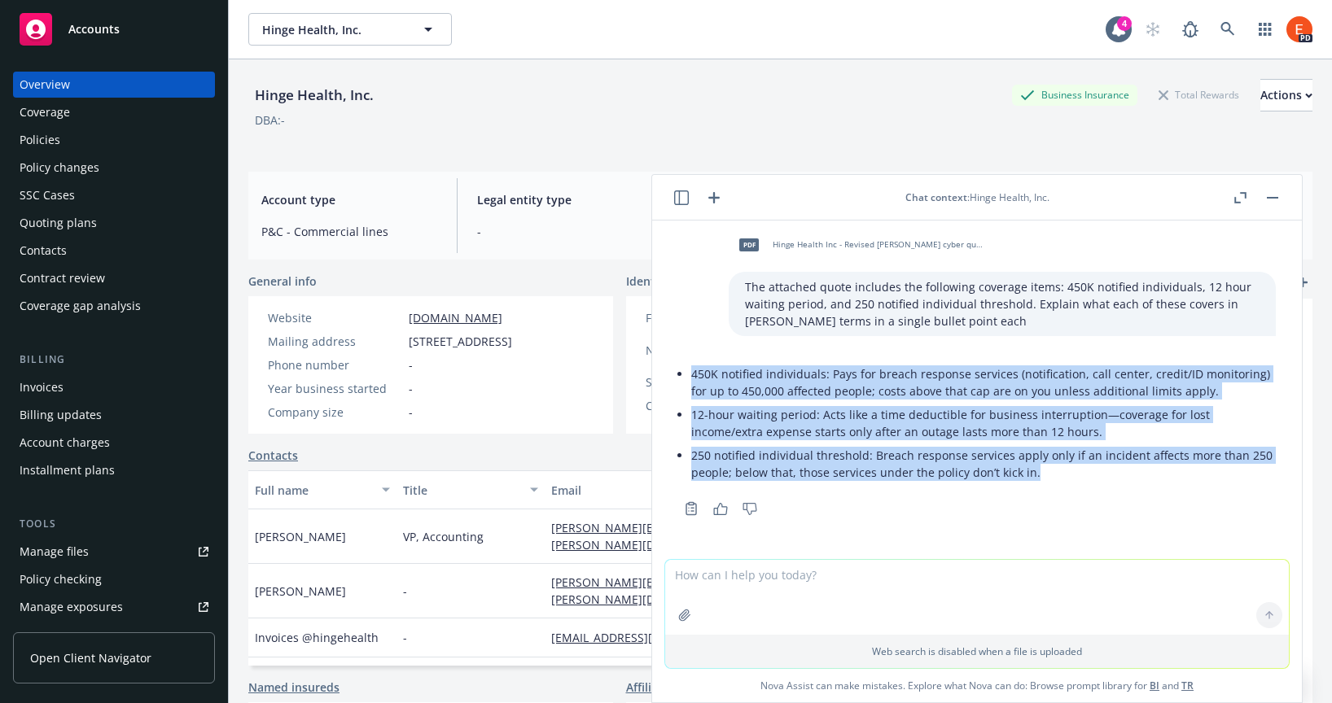
drag, startPoint x: 1075, startPoint y: 472, endPoint x: 676, endPoint y: 371, distance: 412.3
click at [676, 371] on div "450K notified individuals: Pays for breach response services (notification, cal…" at bounding box center [977, 438] width 624 height 164
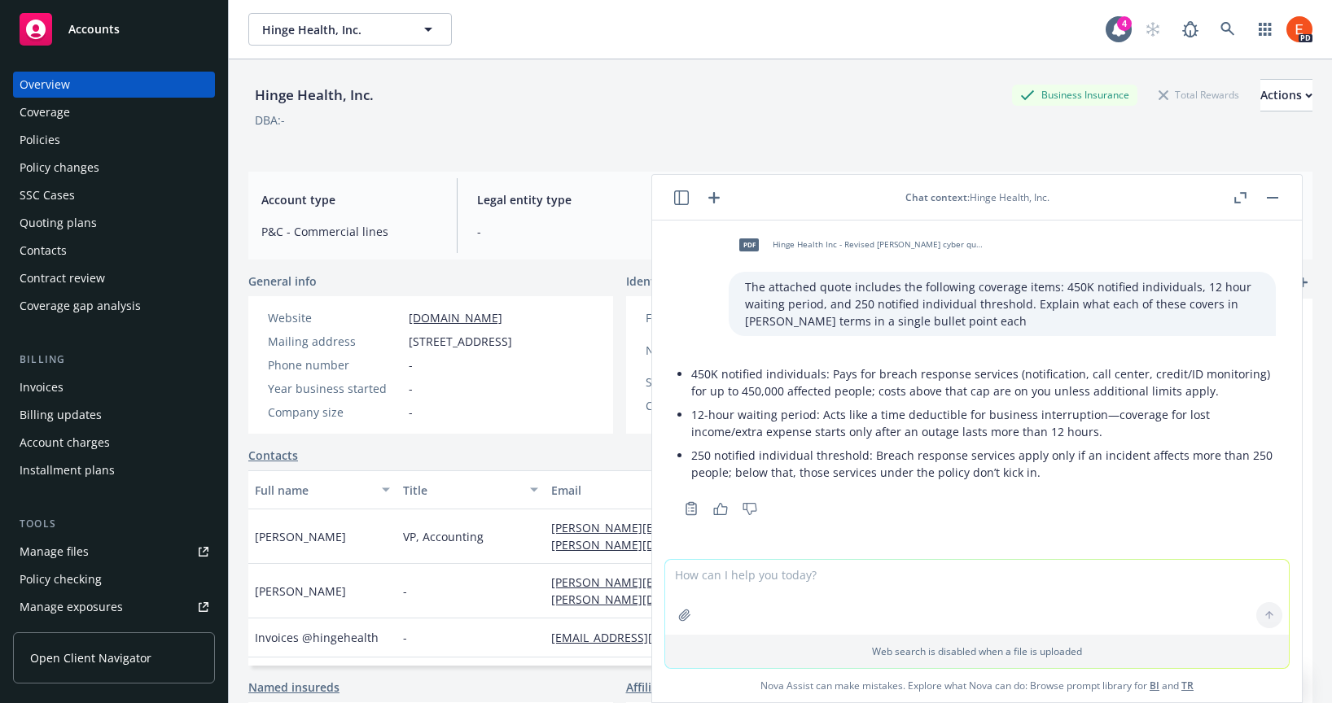
click at [786, 397] on li "450K notified individuals: Pays for breach response services (notification, cal…" at bounding box center [983, 382] width 585 height 41
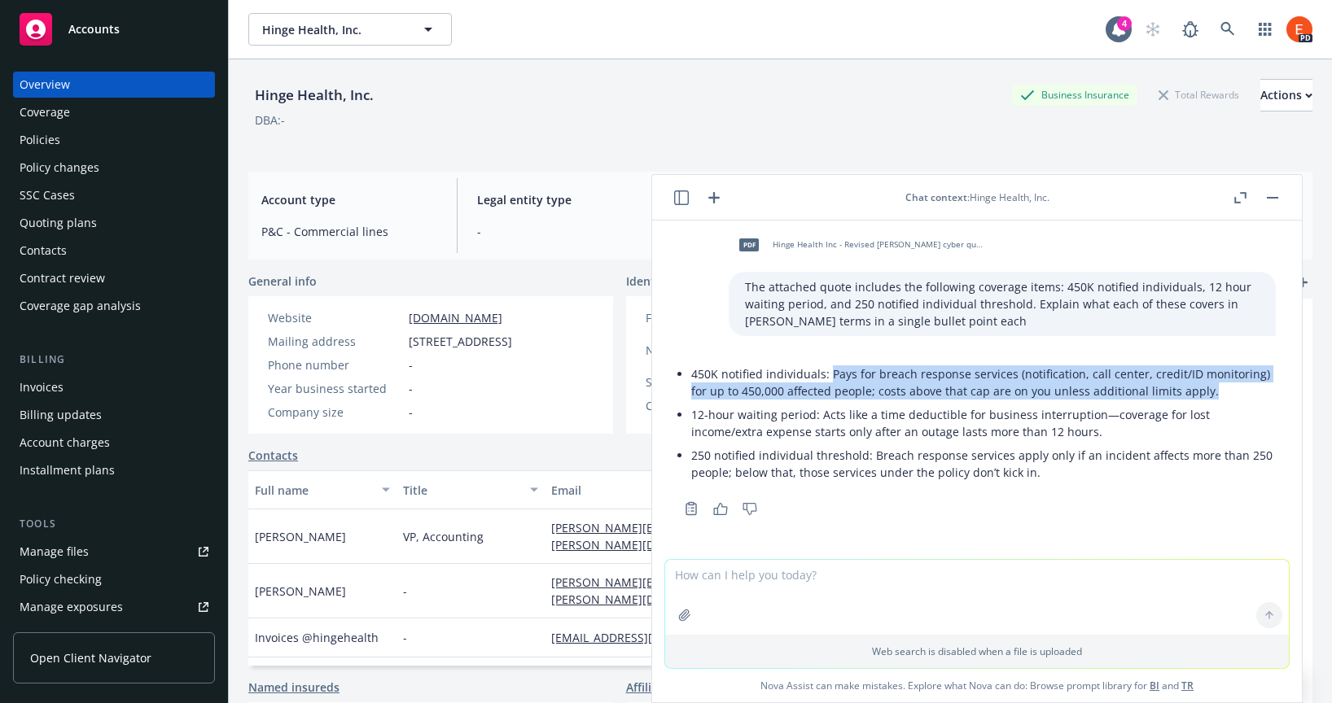
drag, startPoint x: 829, startPoint y: 373, endPoint x: 1189, endPoint y: 396, distance: 361.4
click at [1205, 396] on li "450K notified individuals: Pays for breach response services (notification, cal…" at bounding box center [983, 382] width 585 height 41
copy li "Pays for breach response services (notification, call center, credit/ID monitor…"
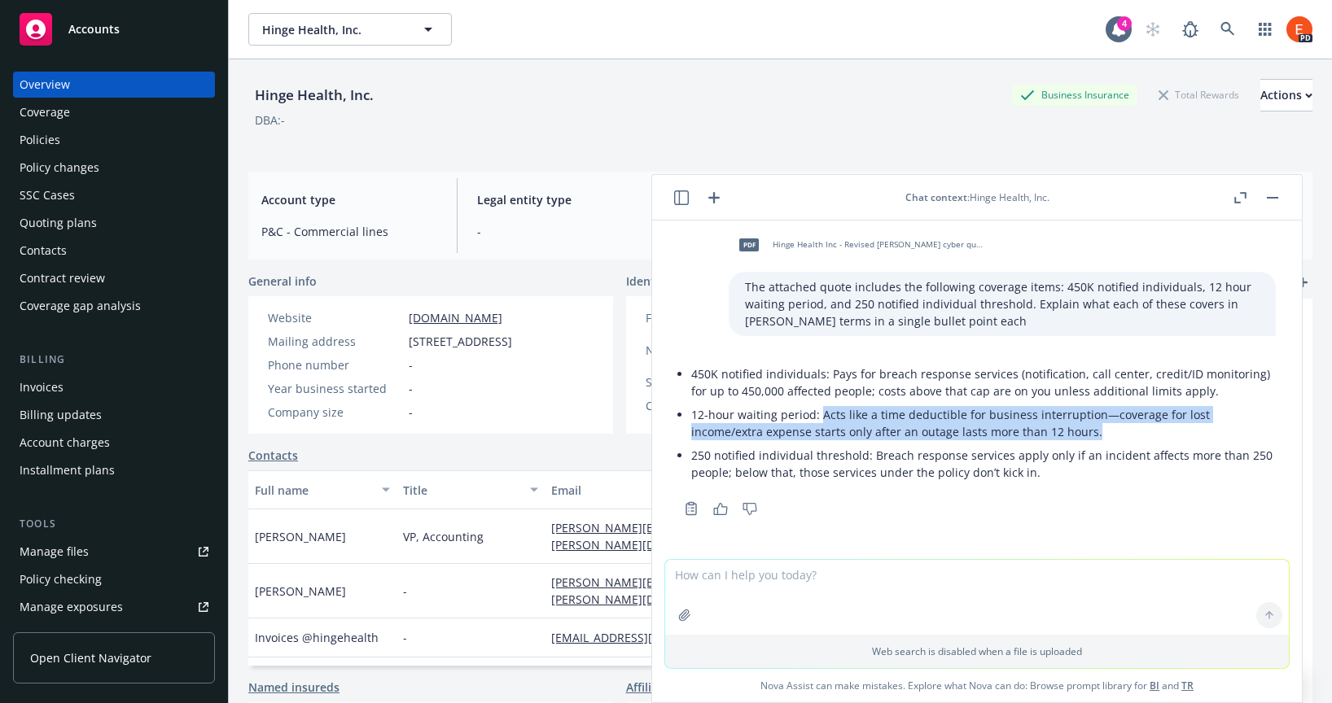
drag, startPoint x: 1097, startPoint y: 434, endPoint x: 819, endPoint y: 421, distance: 278.7
click at [819, 421] on li "12-hour waiting period: Acts like a time deductible for business interruption—c…" at bounding box center [983, 423] width 585 height 41
copy li "Acts like a time deductible for business interruption—coverage for lost income/…"
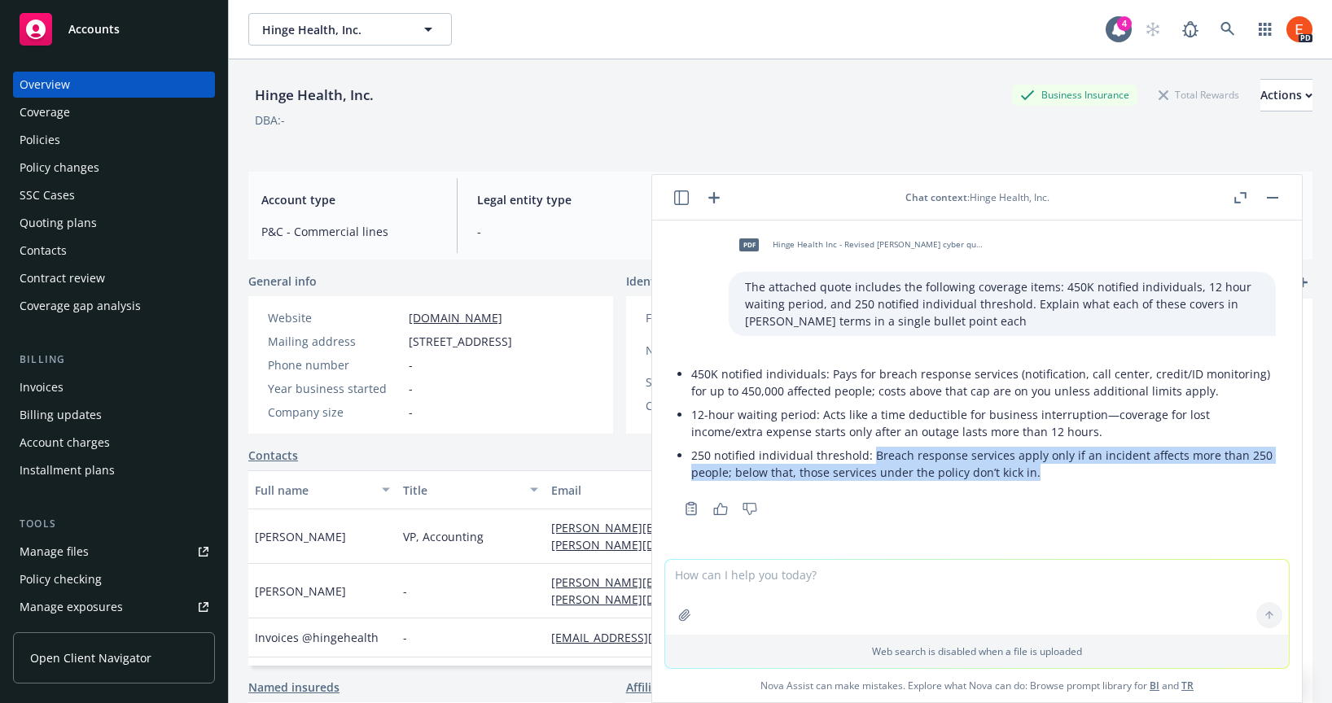
drag, startPoint x: 1063, startPoint y: 475, endPoint x: 870, endPoint y: 459, distance: 193.6
click at [870, 459] on li "250 notified individual threshold: Breach response services apply only if an in…" at bounding box center [983, 464] width 585 height 41
copy li "Breach response services apply only if an incident affects more than 250 people…"
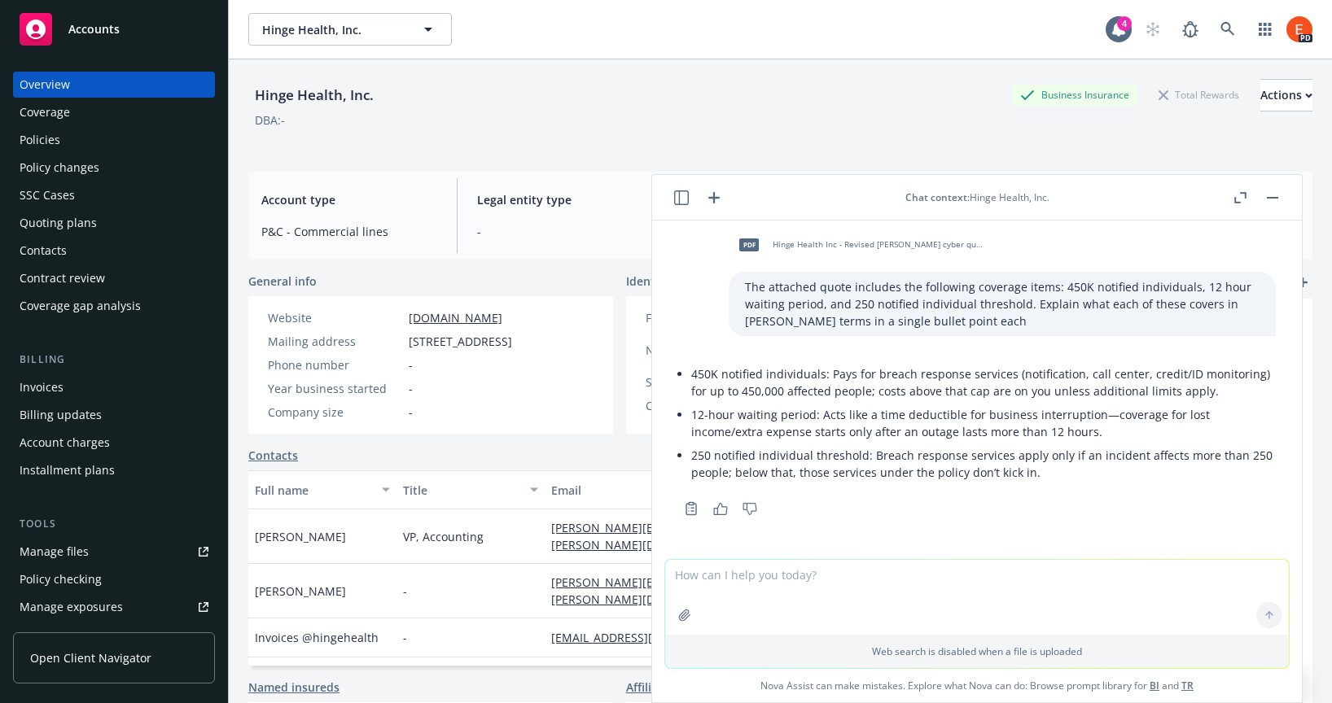
click at [837, 591] on textarea at bounding box center [977, 597] width 624 height 75
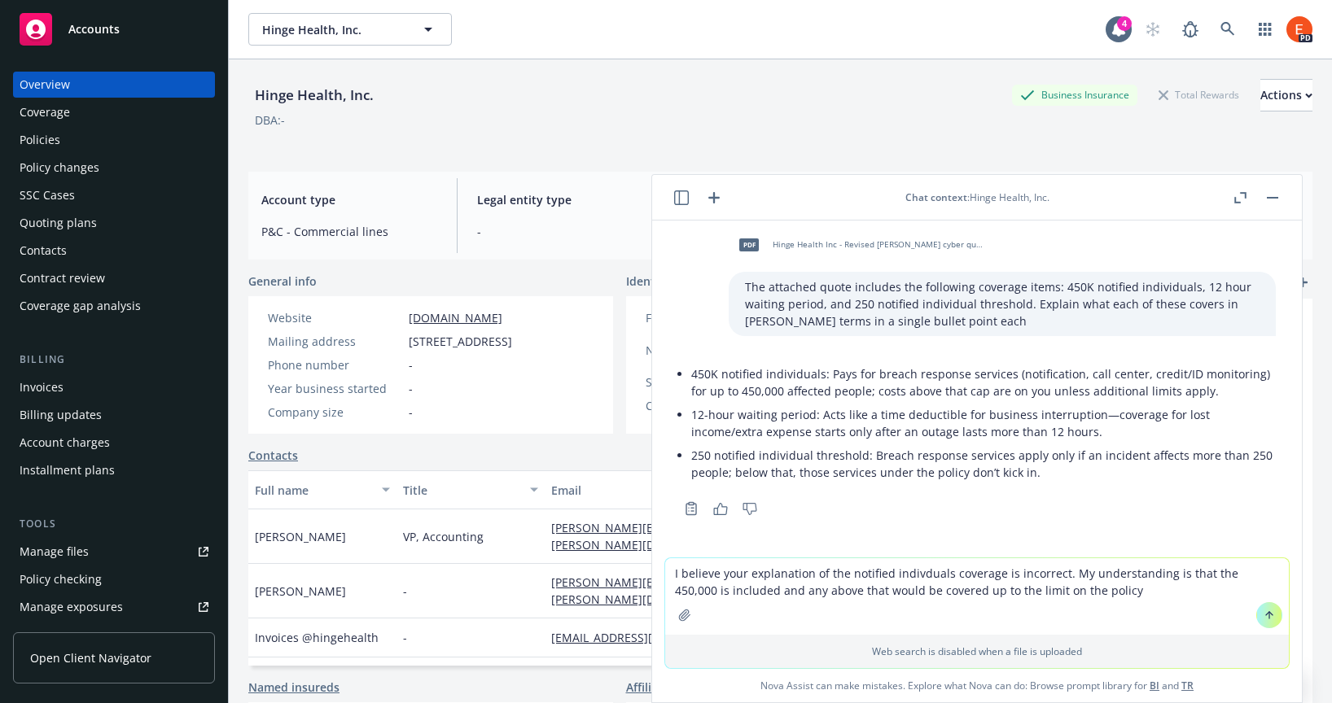
type textarea "I believe your explanation of the notified indivduals coverage is incorrect. My…"
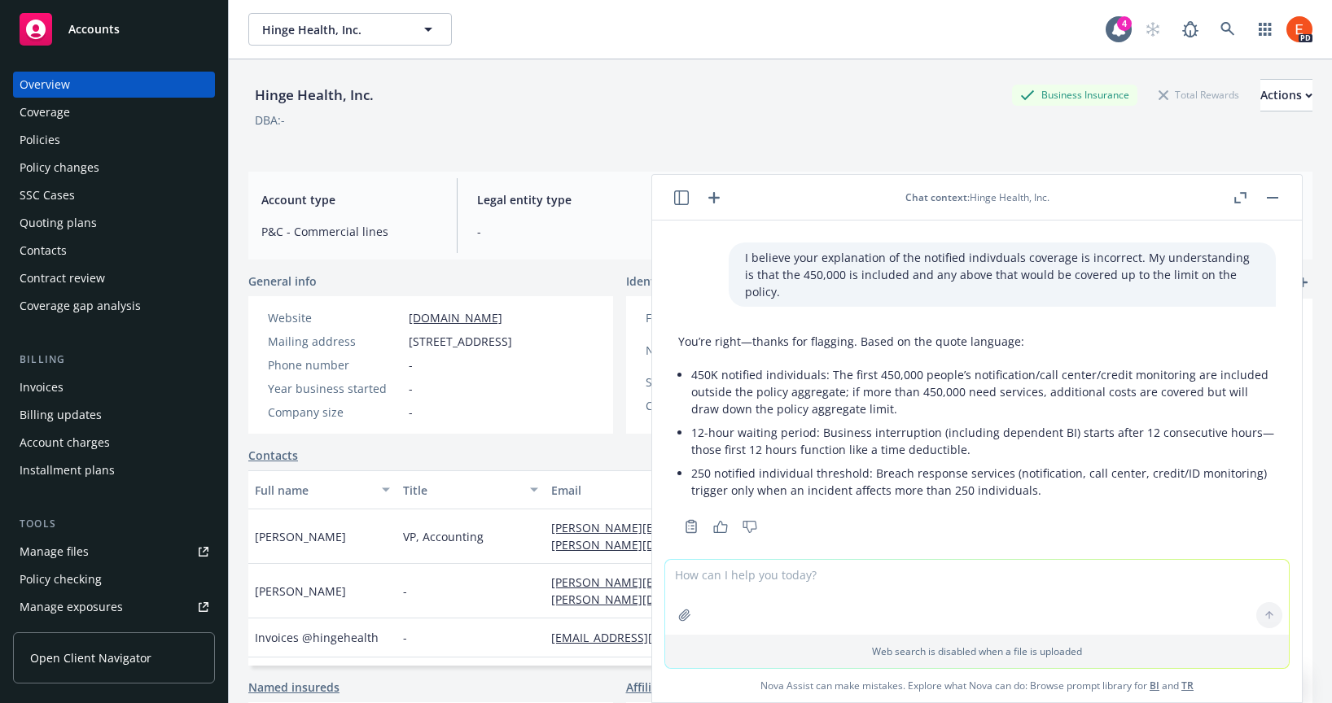
scroll to position [307, 0]
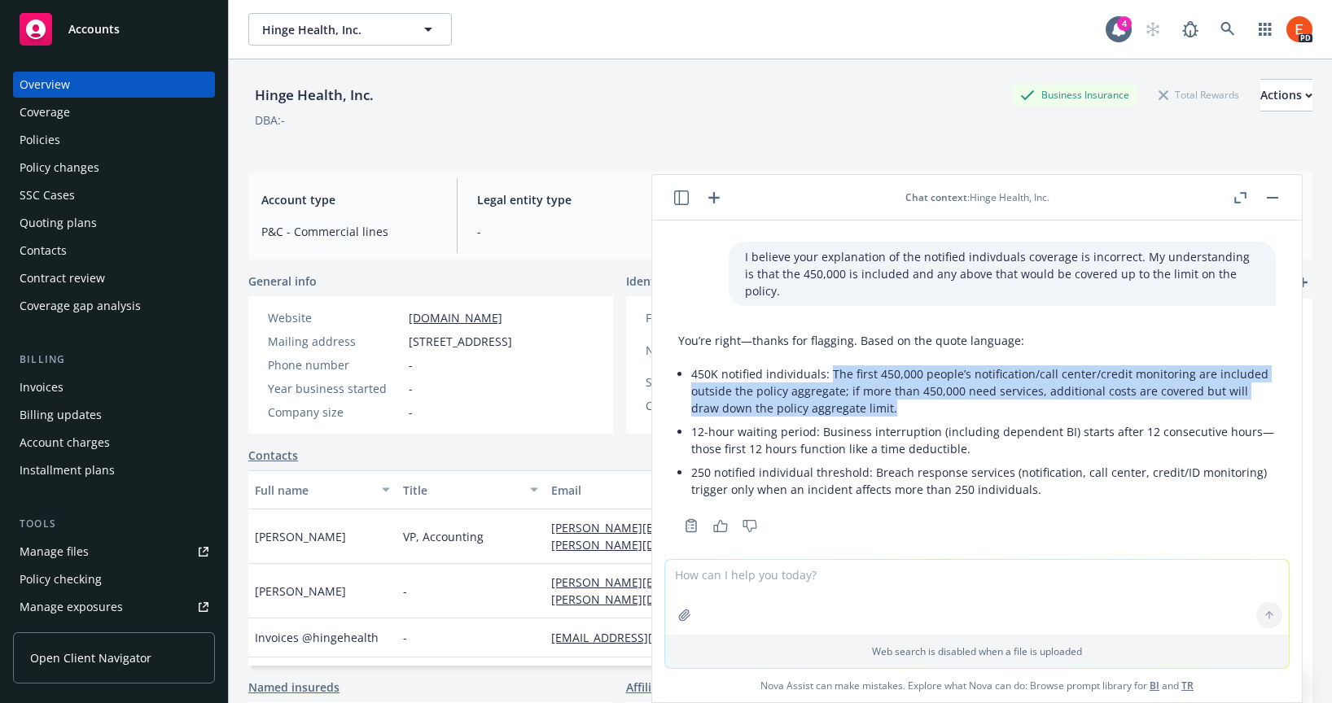
drag, startPoint x: 897, startPoint y: 389, endPoint x: 829, endPoint y: 356, distance: 76.1
click at [829, 362] on li "450K notified individuals: The first 450,000 people’s notification/call center/…" at bounding box center [983, 391] width 585 height 58
copy li "The first 450,000 people’s notification/call center/credit monitoring are inclu…"
click at [1269, 200] on button "button" at bounding box center [1273, 198] width 20 height 20
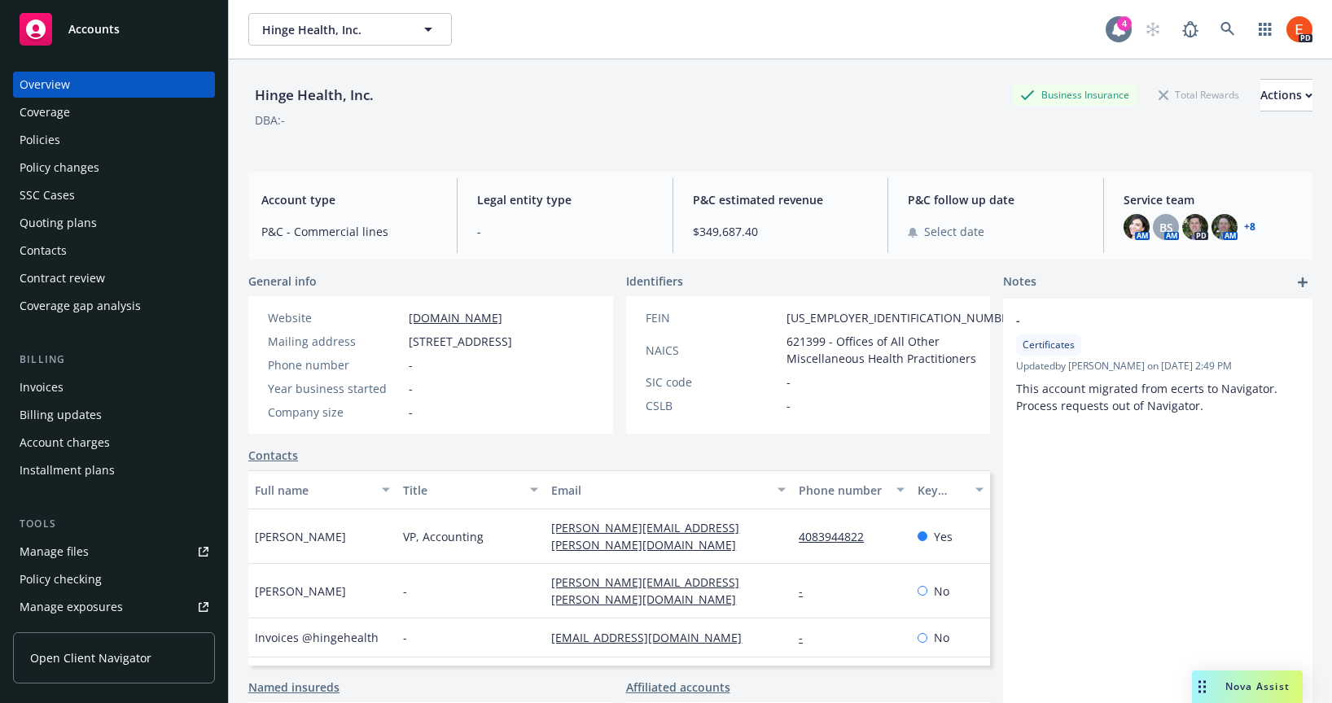
click at [1117, 28] on div "4" at bounding box center [1124, 23] width 15 height 15
click at [844, 118] on div "DBA: -" at bounding box center [780, 120] width 1064 height 17
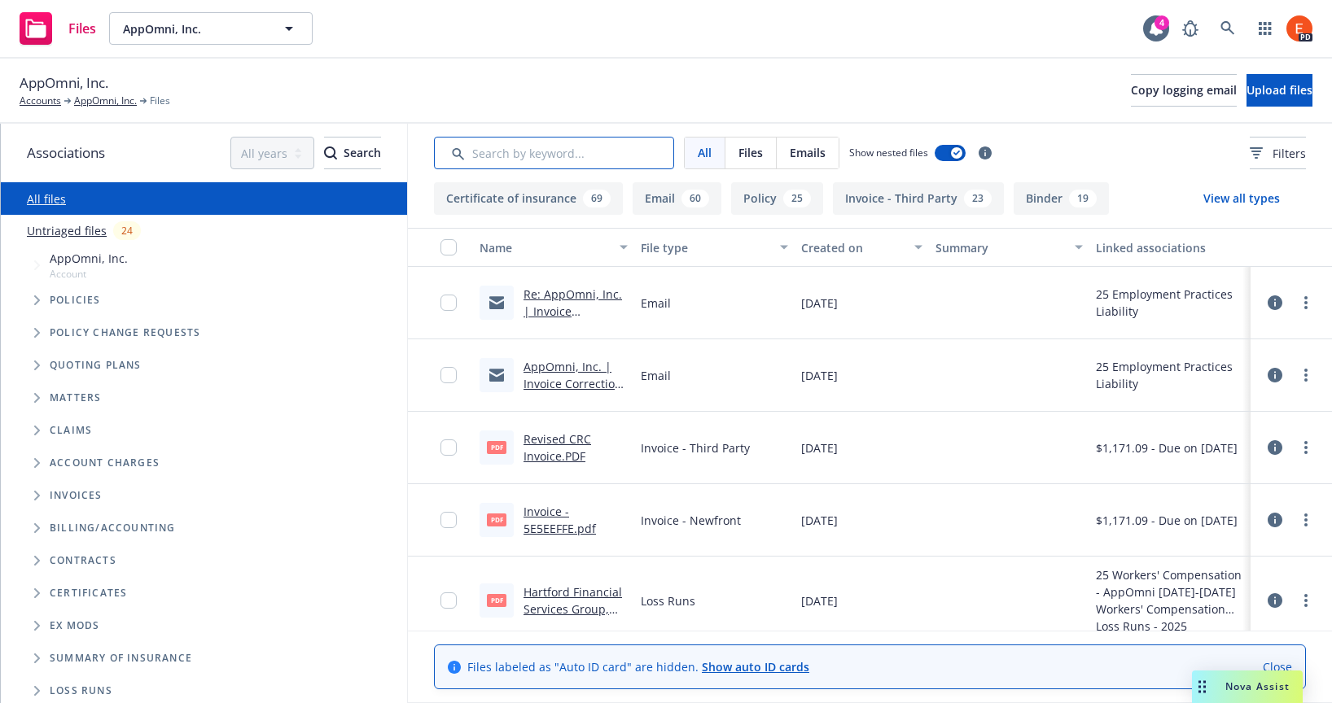
click at [536, 147] on input "Search by keyword..." at bounding box center [554, 153] width 240 height 33
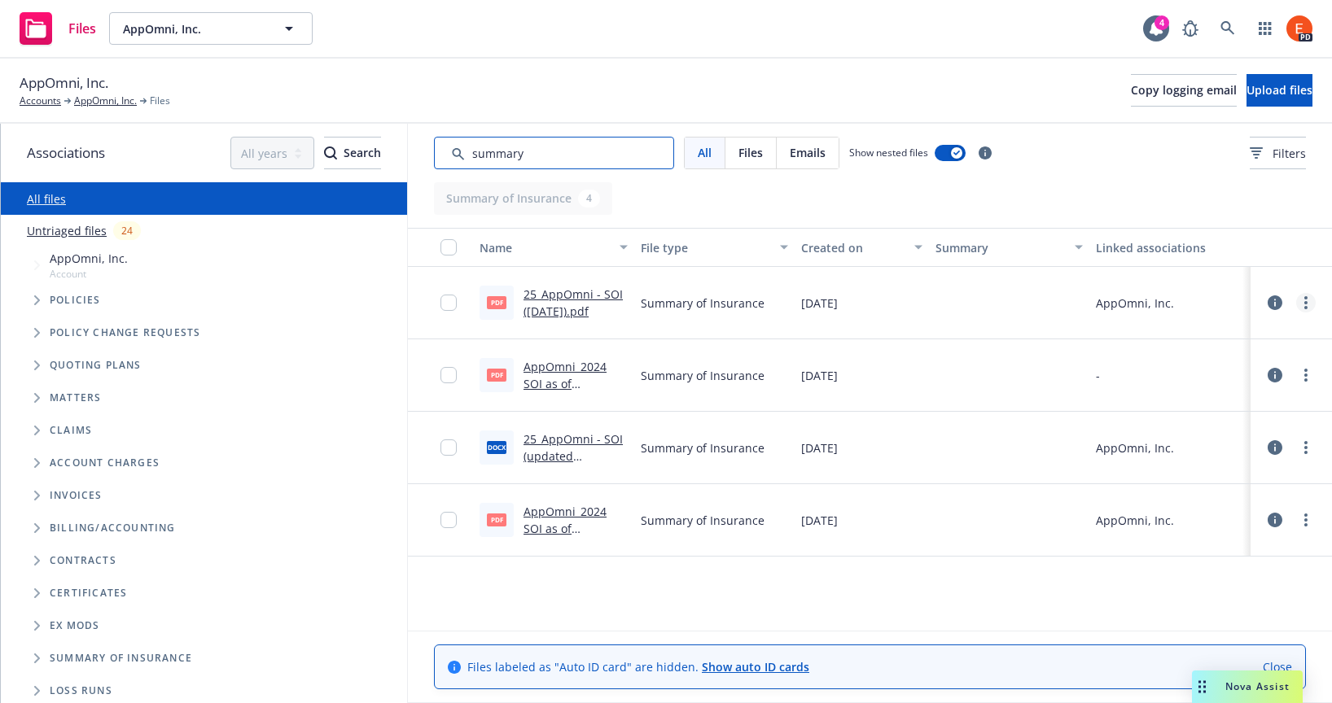
type input "summary"
click at [1303, 307] on link "more" at bounding box center [1306, 303] width 20 height 20
click at [1224, 364] on link "Download" at bounding box center [1234, 369] width 162 height 33
